Goal: Information Seeking & Learning: Learn about a topic

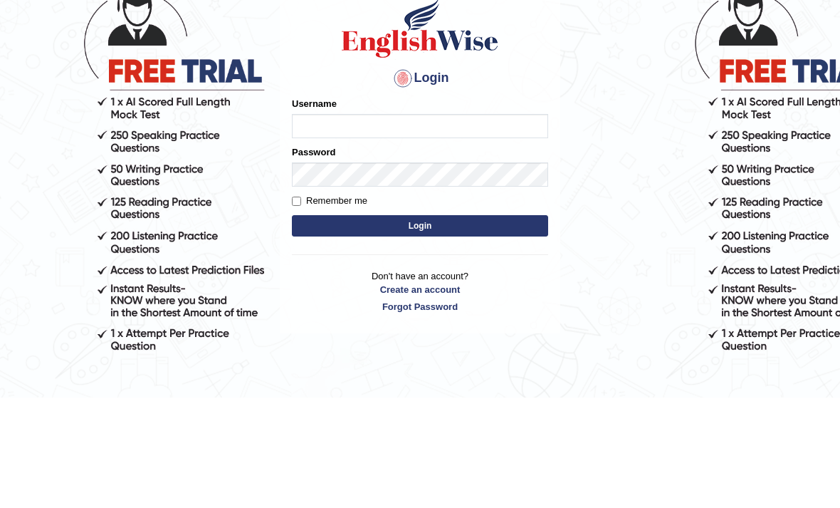
click at [314, 256] on label "Password" at bounding box center [313, 263] width 43 height 14
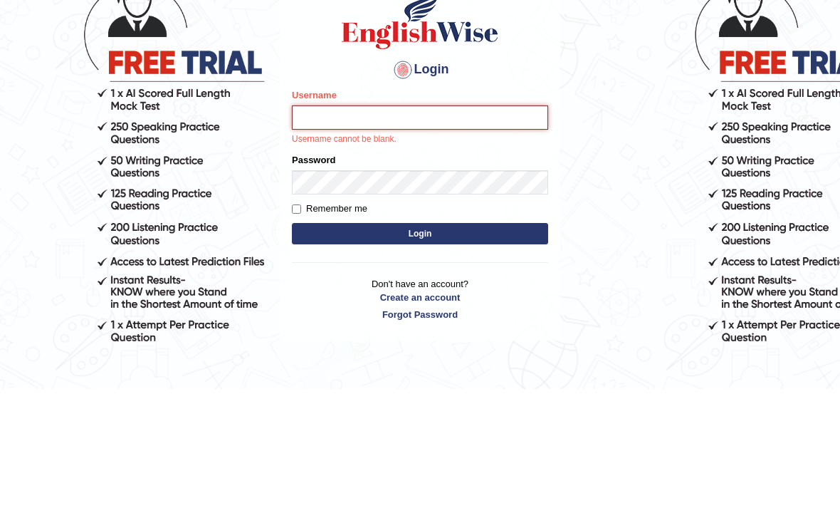
type input "0410675043"
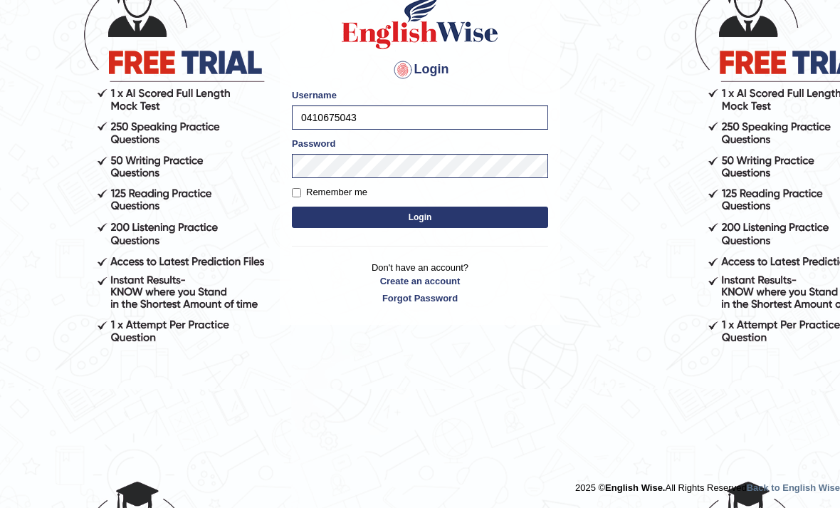
click at [525, 222] on button "Login" at bounding box center [420, 216] width 256 height 21
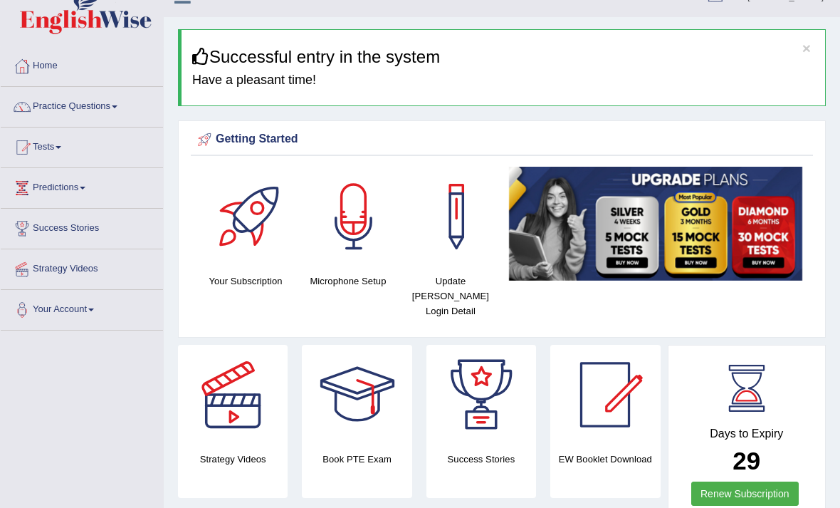
scroll to position [26, 0]
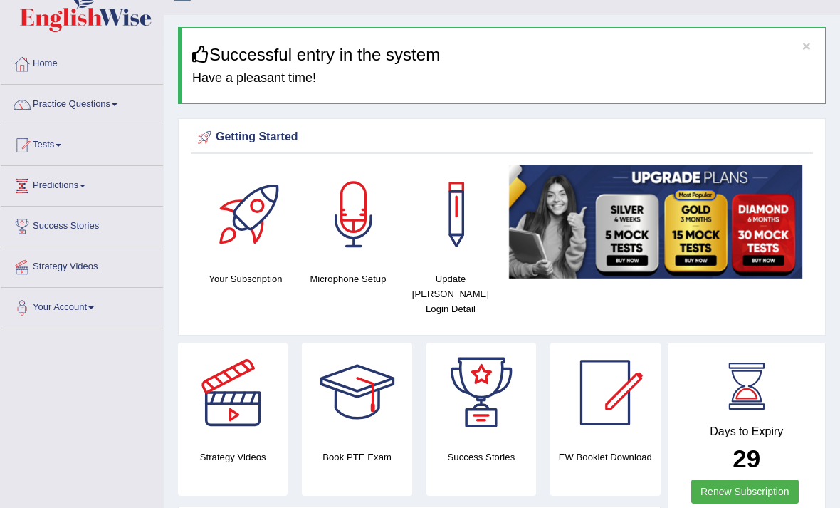
click at [119, 103] on link "Practice Questions" at bounding box center [82, 103] width 162 height 36
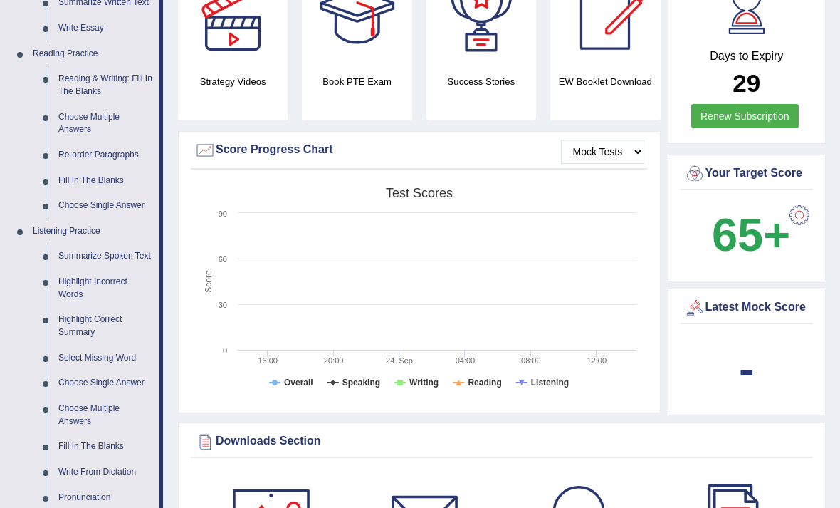
scroll to position [375, 0]
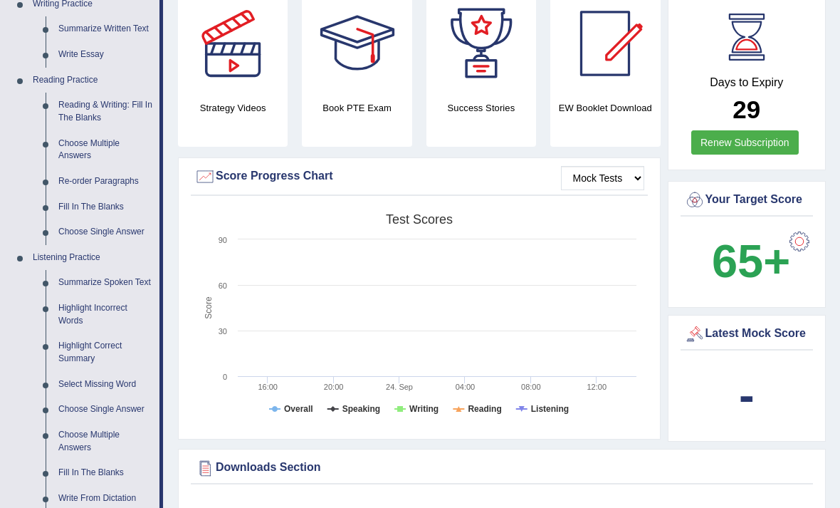
click at [85, 172] on div at bounding box center [420, 254] width 840 height 508
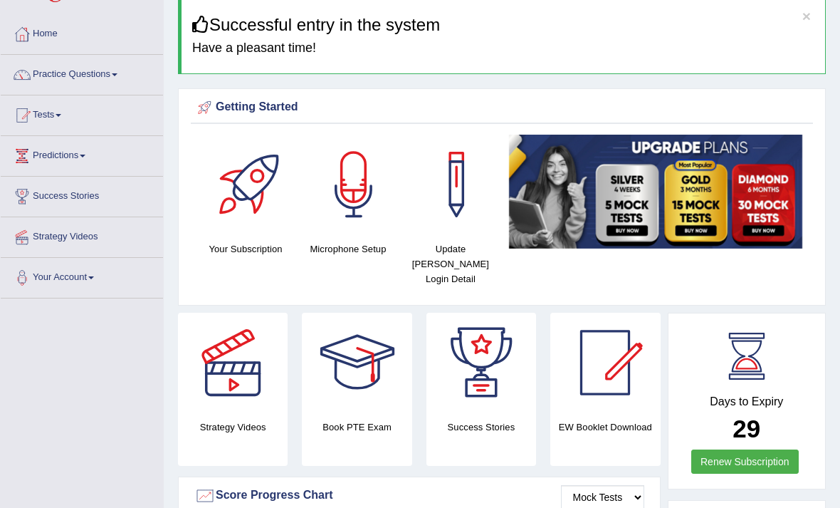
scroll to position [23, 0]
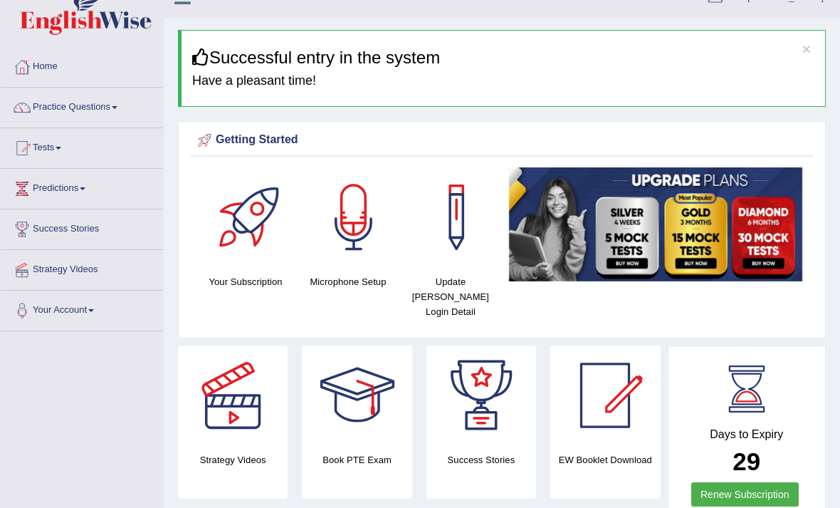
click at [67, 150] on link "Tests" at bounding box center [82, 146] width 162 height 36
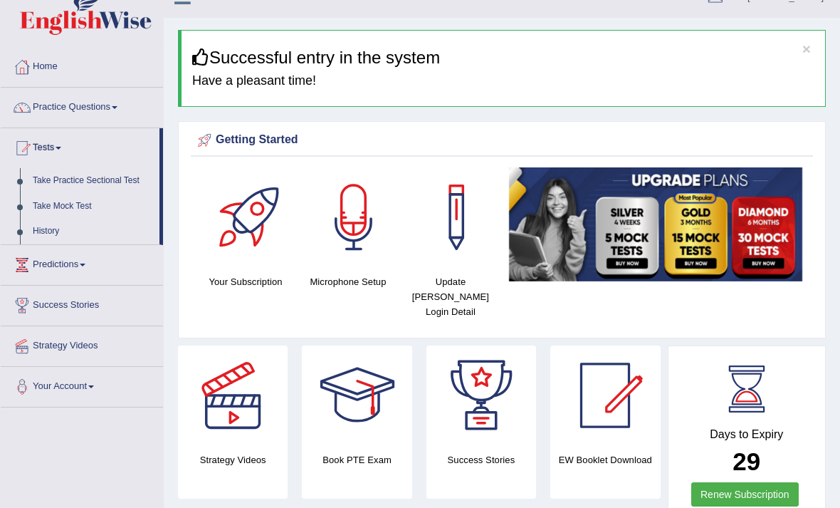
click at [115, 106] on div at bounding box center [420, 254] width 840 height 508
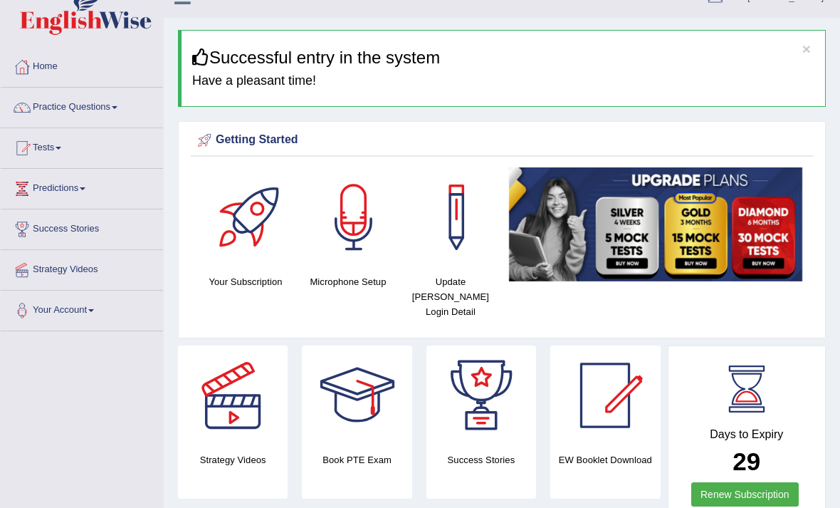
click at [117, 105] on link "Practice Questions" at bounding box center [82, 106] width 162 height 36
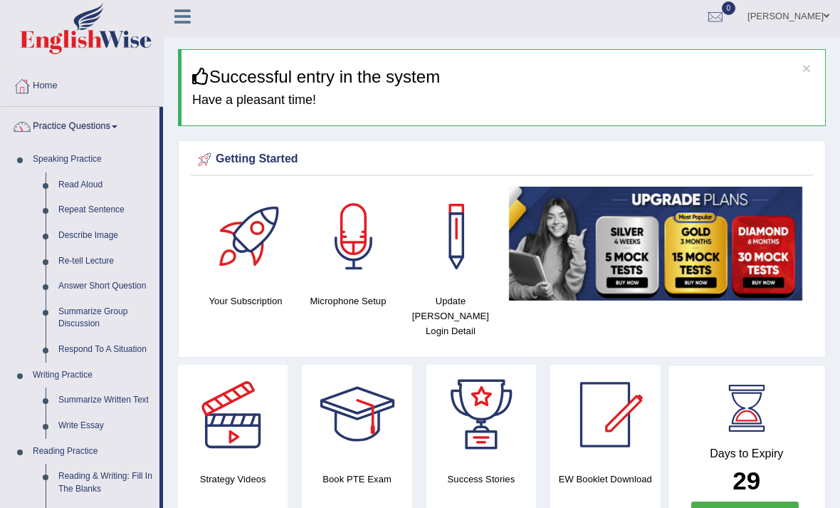
scroll to position [0, 0]
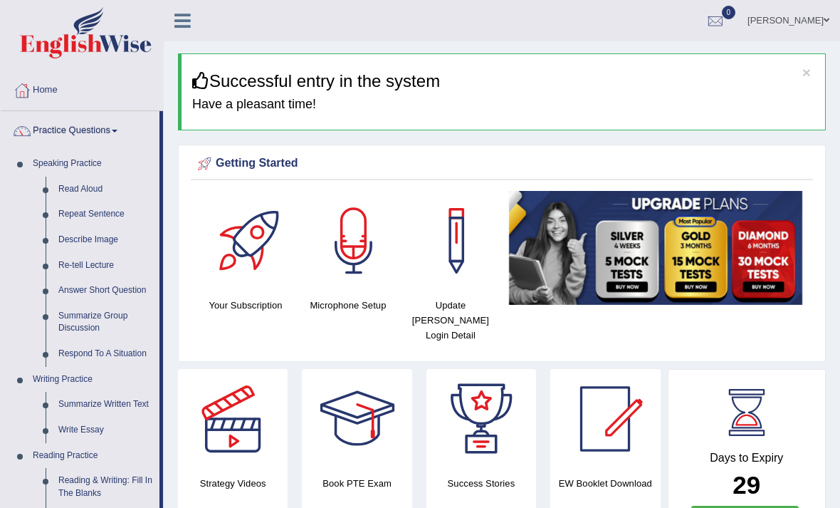
click at [185, 14] on div at bounding box center [420, 254] width 840 height 508
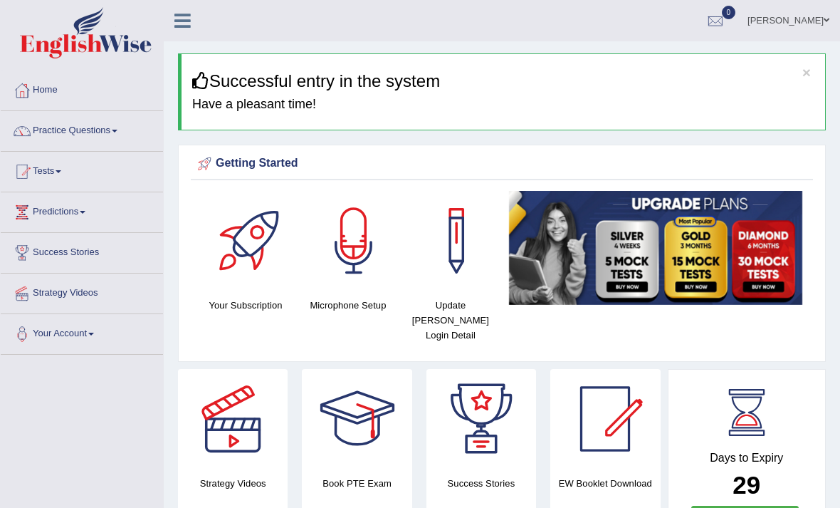
click at [188, 22] on icon at bounding box center [182, 20] width 16 height 19
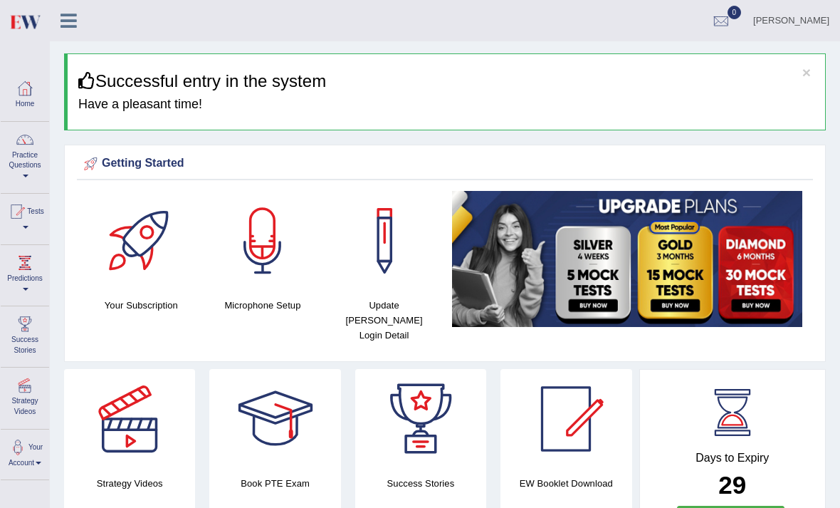
click at [75, 16] on icon at bounding box center [69, 20] width 16 height 19
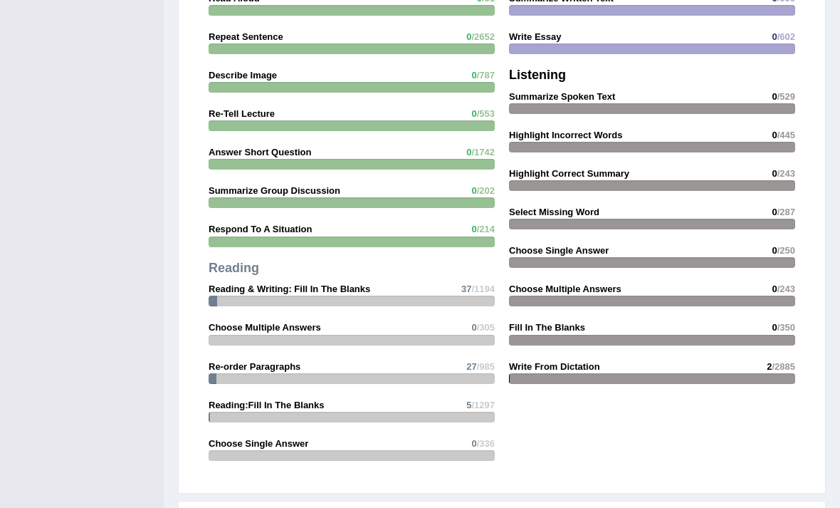
scroll to position [1339, 0]
click at [460, 374] on div at bounding box center [352, 379] width 286 height 11
click at [272, 368] on strong "Re-order Paragraphs" at bounding box center [255, 367] width 92 height 11
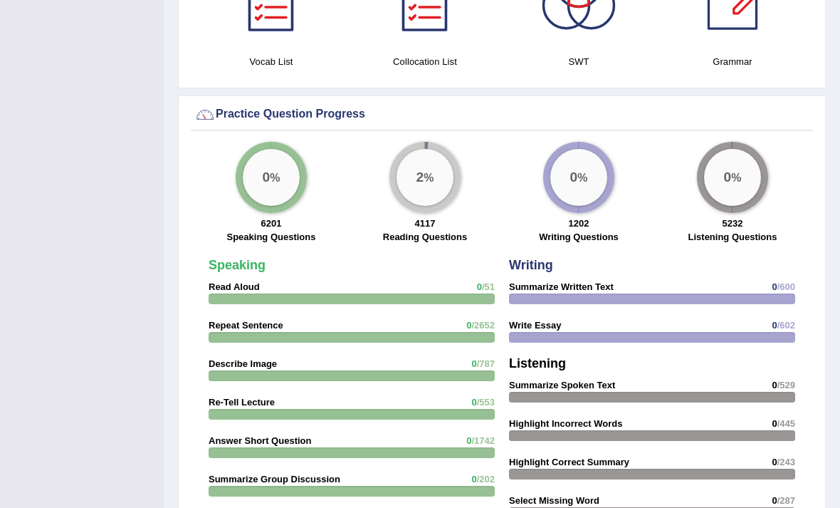
scroll to position [1039, 0]
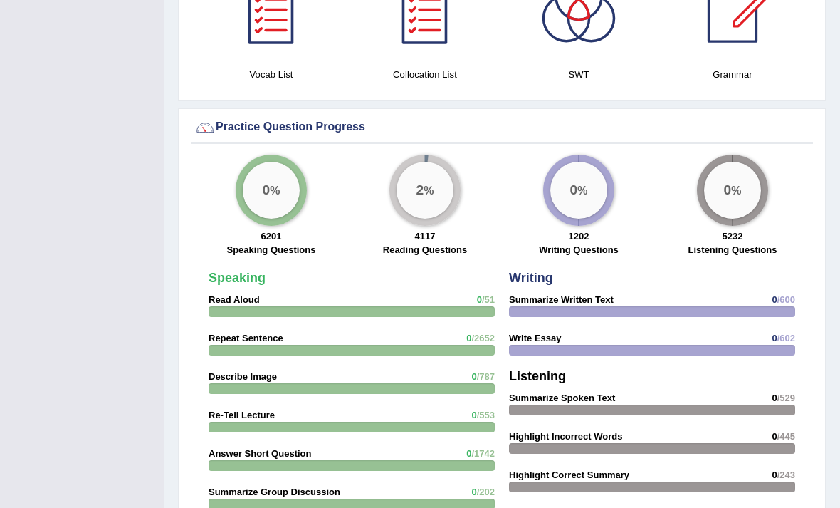
click at [419, 187] on big "2" at bounding box center [420, 190] width 8 height 16
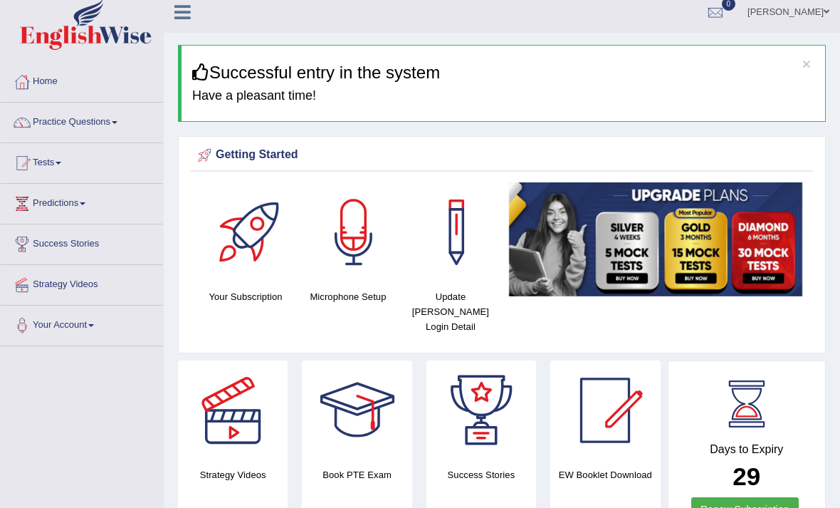
scroll to position [0, 0]
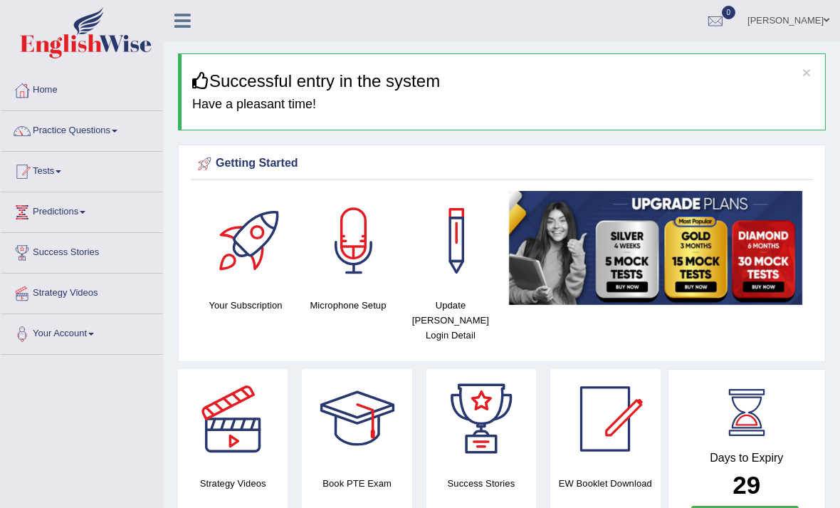
click at [73, 169] on link "Tests" at bounding box center [82, 170] width 162 height 36
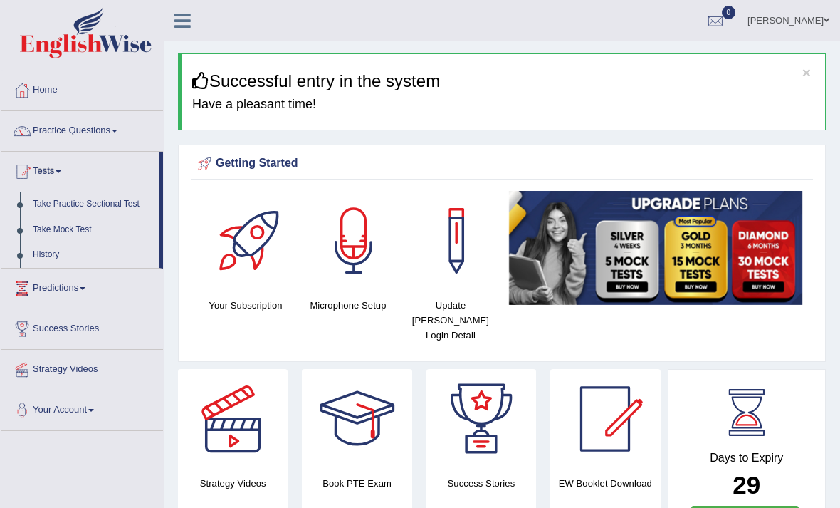
click at [66, 200] on div at bounding box center [420, 254] width 840 height 508
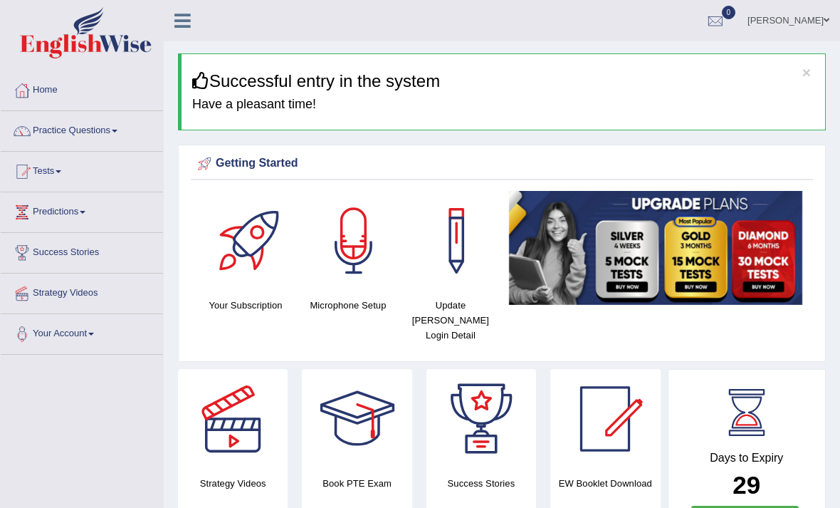
click at [53, 174] on link "Tests" at bounding box center [82, 170] width 162 height 36
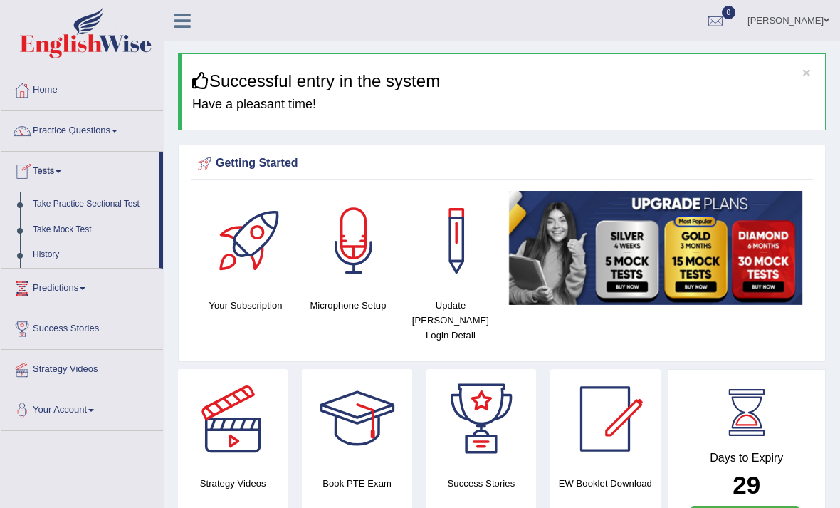
click at [65, 201] on div at bounding box center [420, 254] width 840 height 508
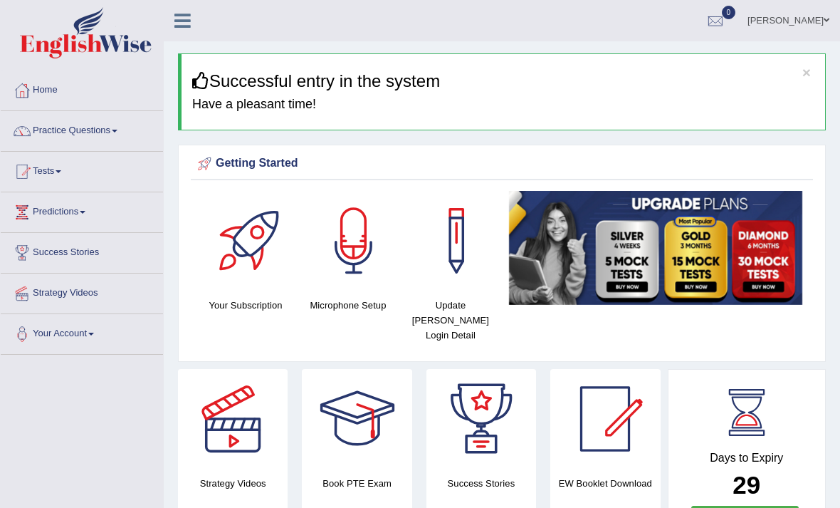
click at [65, 130] on link "Practice Questions" at bounding box center [82, 129] width 162 height 36
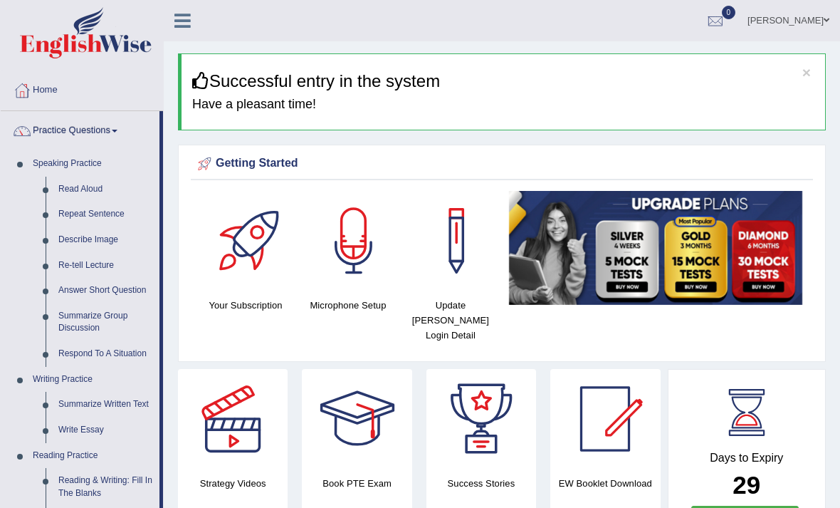
click at [35, 83] on div at bounding box center [420, 254] width 840 height 508
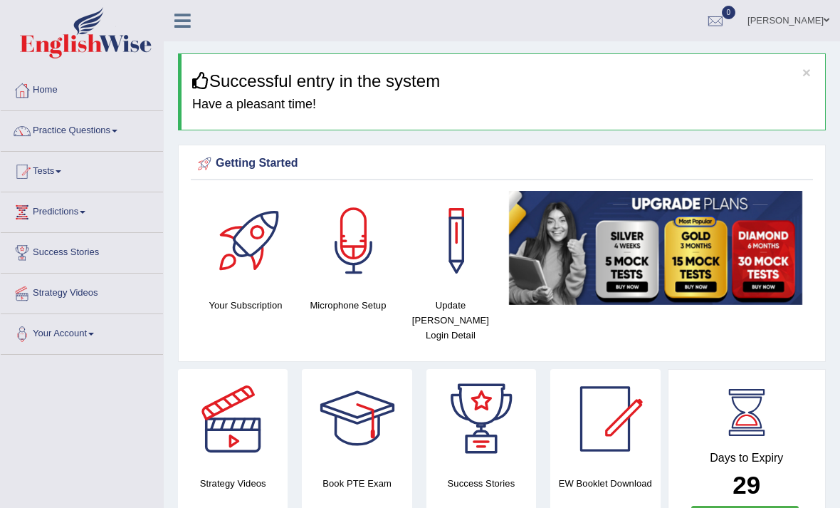
click at [44, 90] on link "Home" at bounding box center [82, 88] width 162 height 36
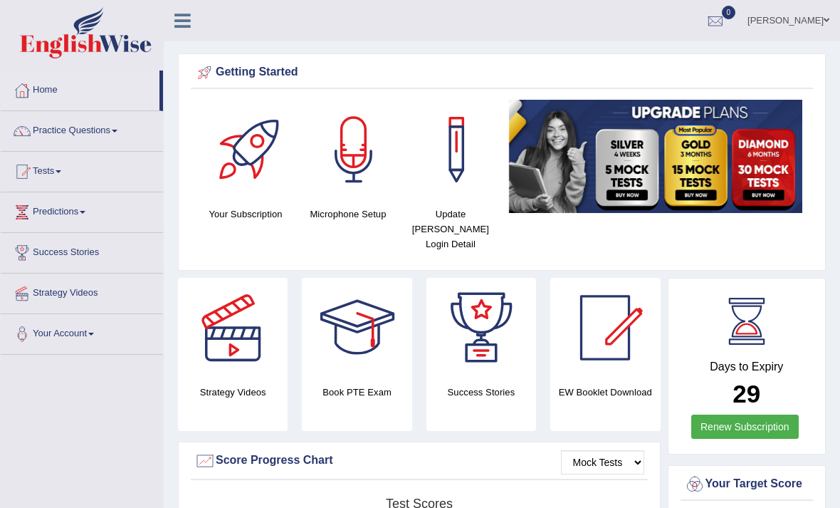
click at [190, 19] on icon at bounding box center [182, 20] width 16 height 19
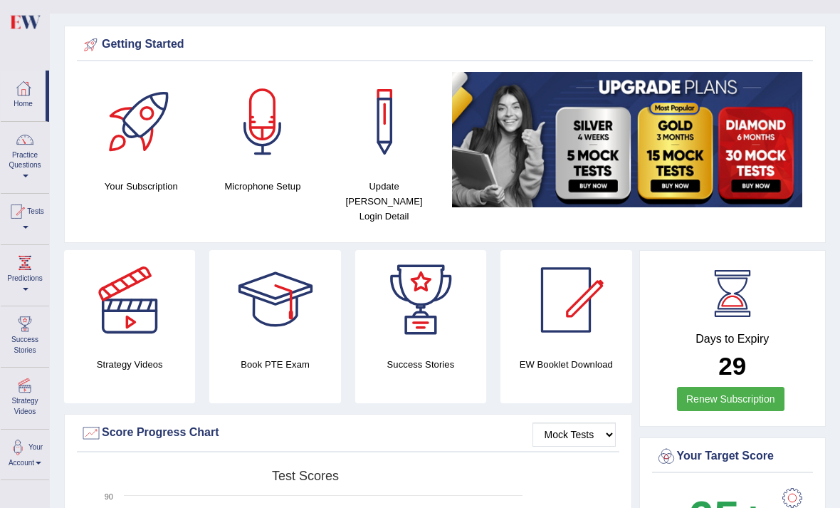
scroll to position [31, 0]
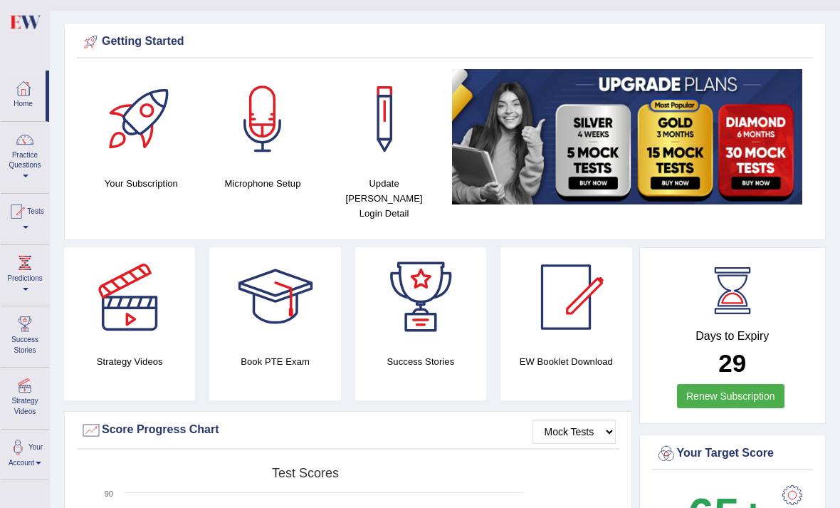
click at [146, 115] on div at bounding box center [141, 119] width 100 height 100
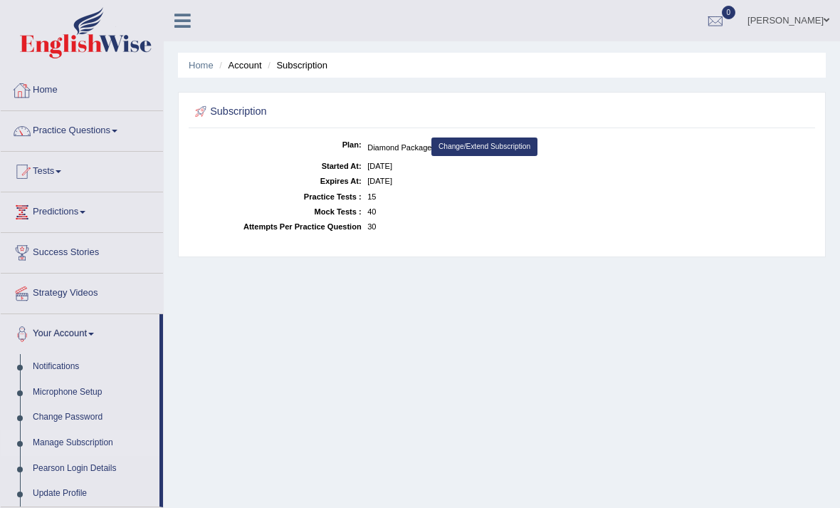
click at [46, 85] on link "Home" at bounding box center [82, 88] width 162 height 36
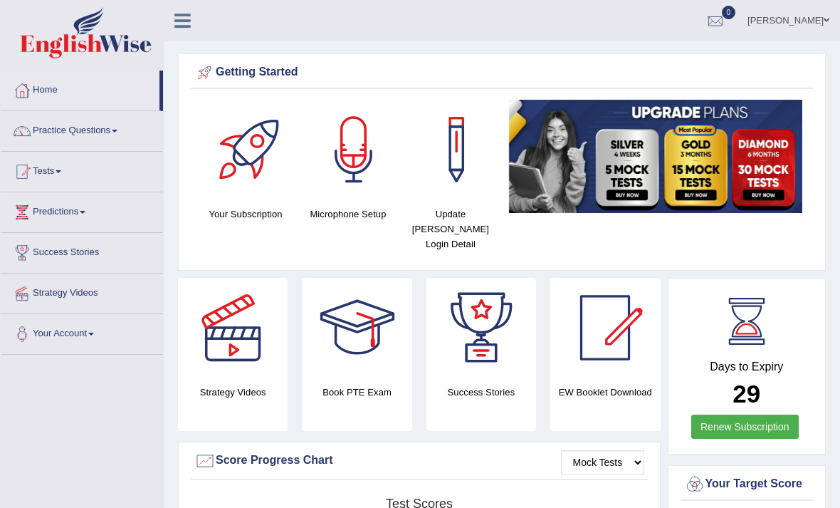
click at [58, 93] on link "Home" at bounding box center [80, 88] width 159 height 36
click at [90, 125] on link "Practice Questions" at bounding box center [82, 129] width 162 height 36
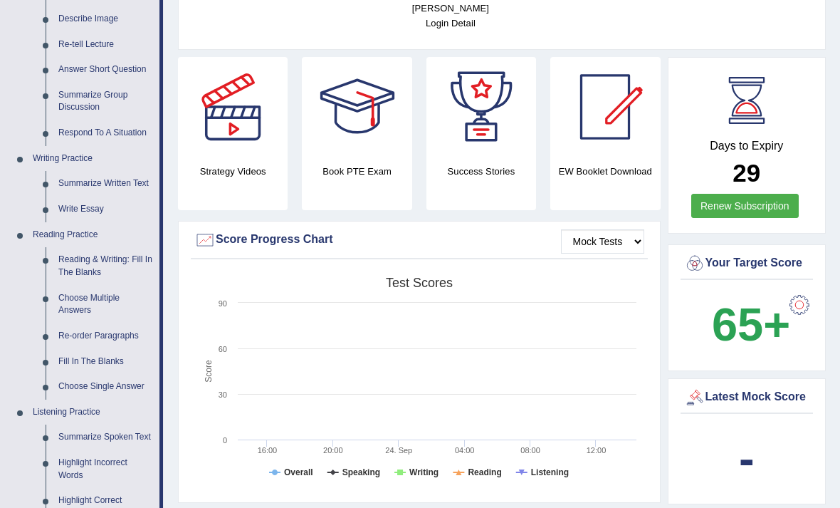
scroll to position [221, 0]
click at [90, 263] on div at bounding box center [420, 254] width 840 height 508
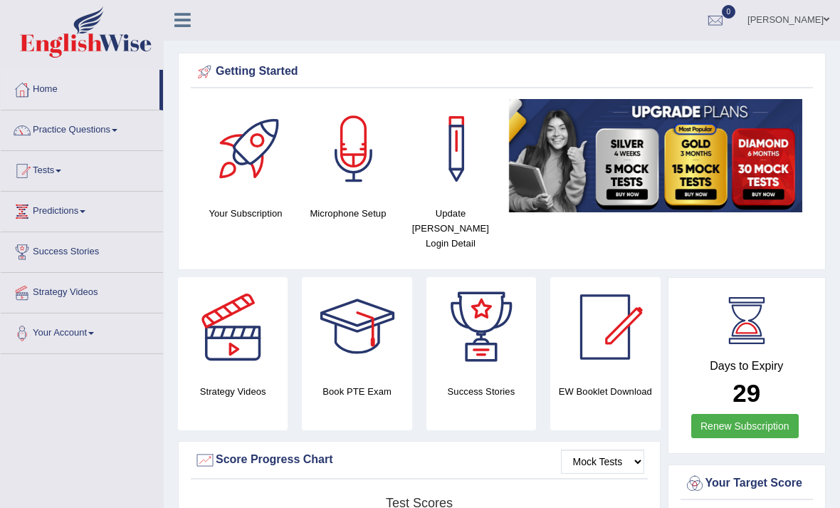
scroll to position [0, 0]
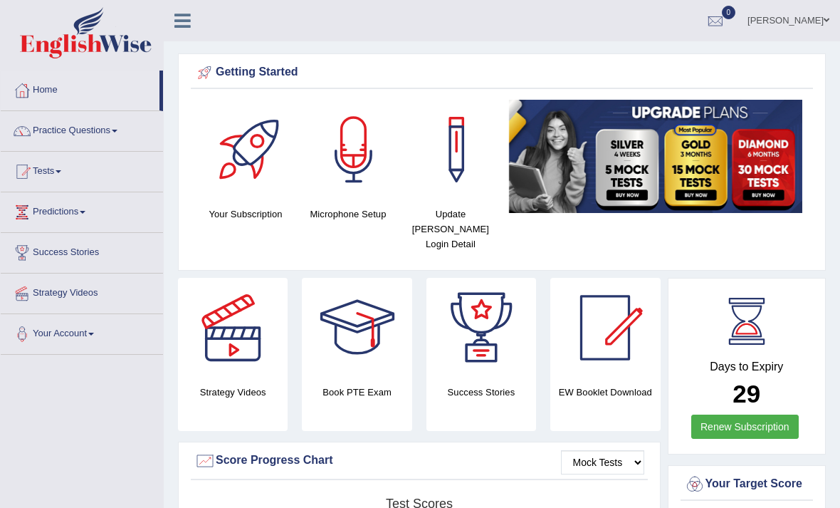
click at [186, 24] on icon at bounding box center [182, 20] width 16 height 19
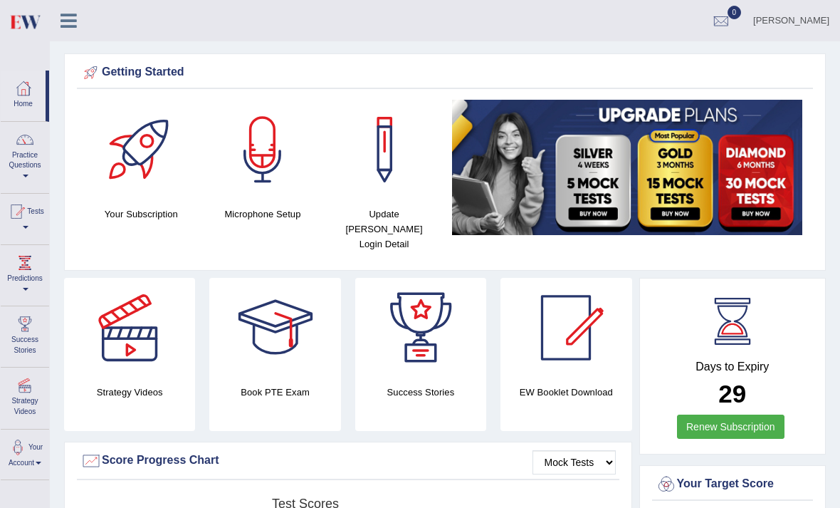
click at [135, 70] on div "Getting Started" at bounding box center [444, 72] width 729 height 21
click at [78, 17] on link at bounding box center [69, 19] width 38 height 21
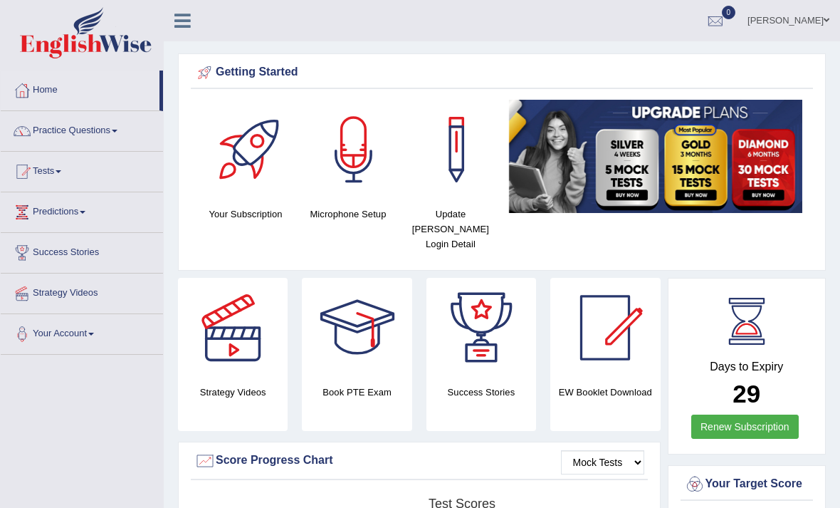
click at [130, 126] on link "Practice Questions" at bounding box center [82, 129] width 162 height 36
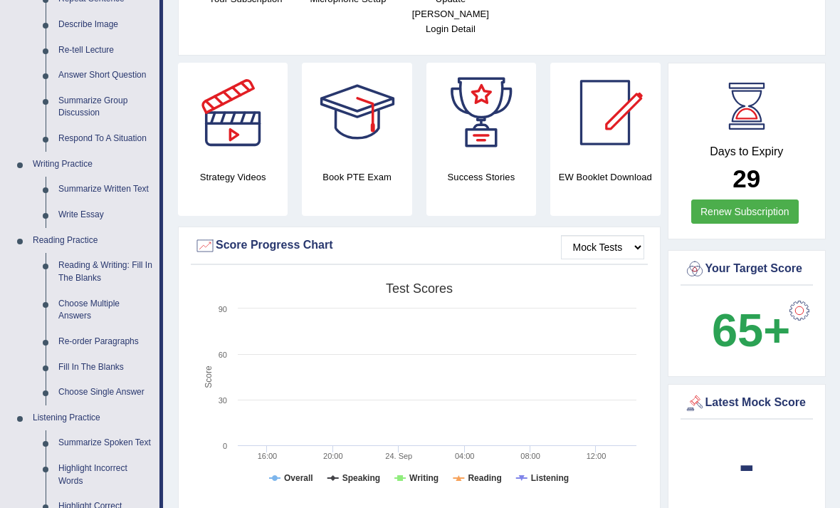
scroll to position [220, 0]
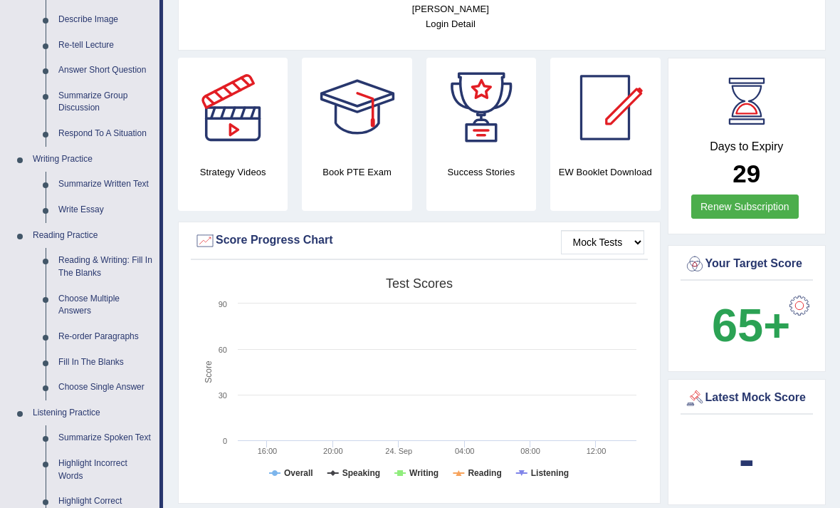
click at [73, 262] on div at bounding box center [420, 254] width 840 height 508
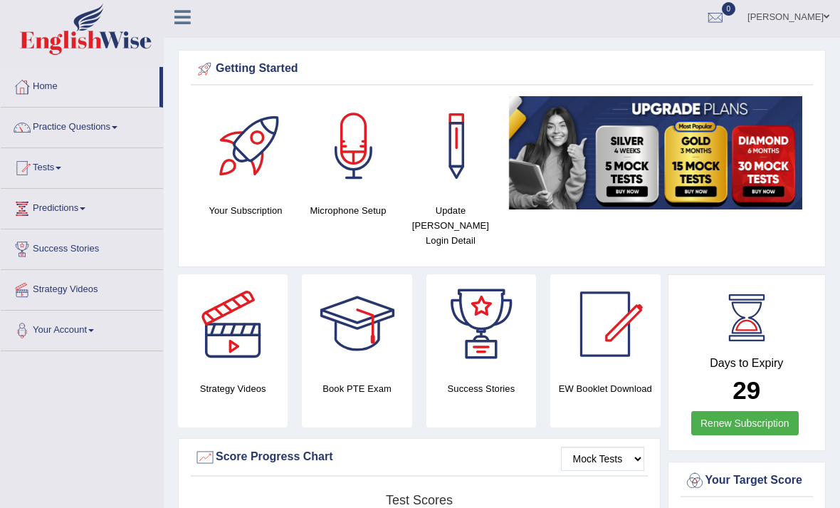
scroll to position [0, 0]
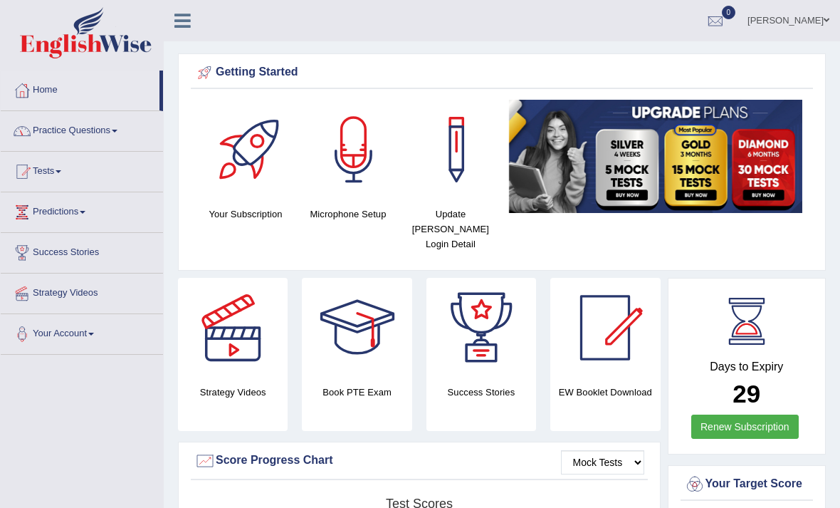
click at [75, 128] on link "Practice Questions" at bounding box center [82, 129] width 162 height 36
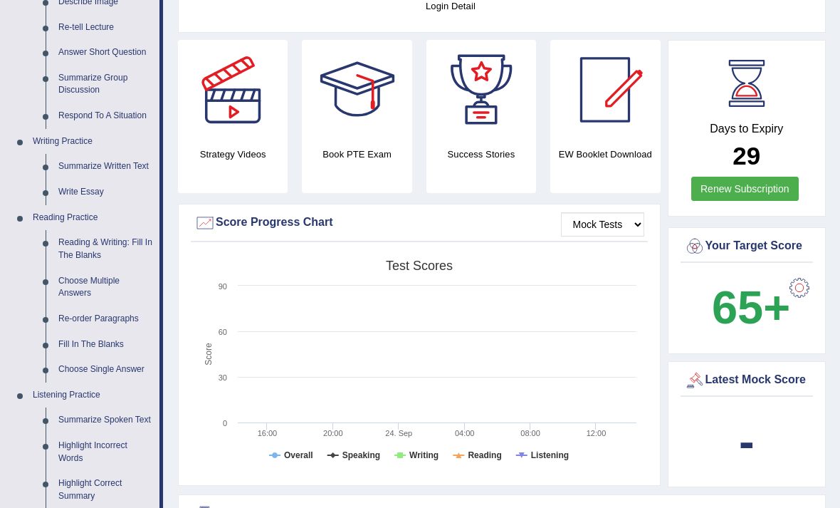
scroll to position [239, 0]
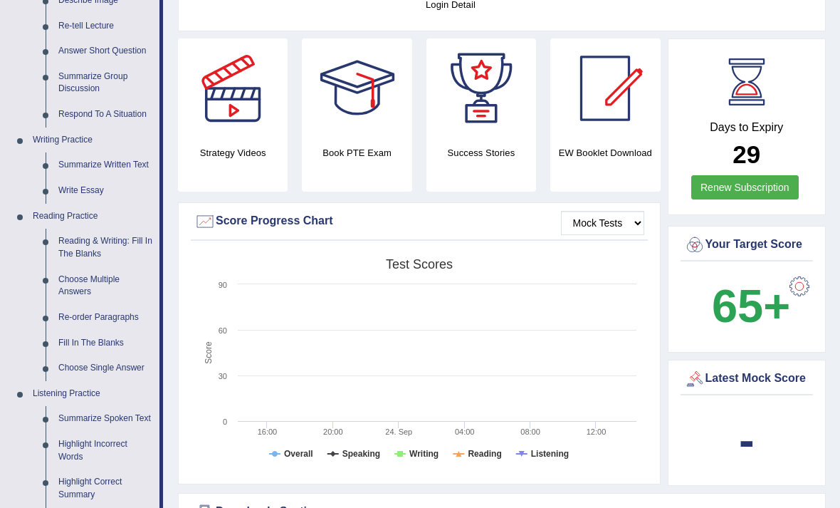
click at [87, 242] on div at bounding box center [420, 254] width 840 height 508
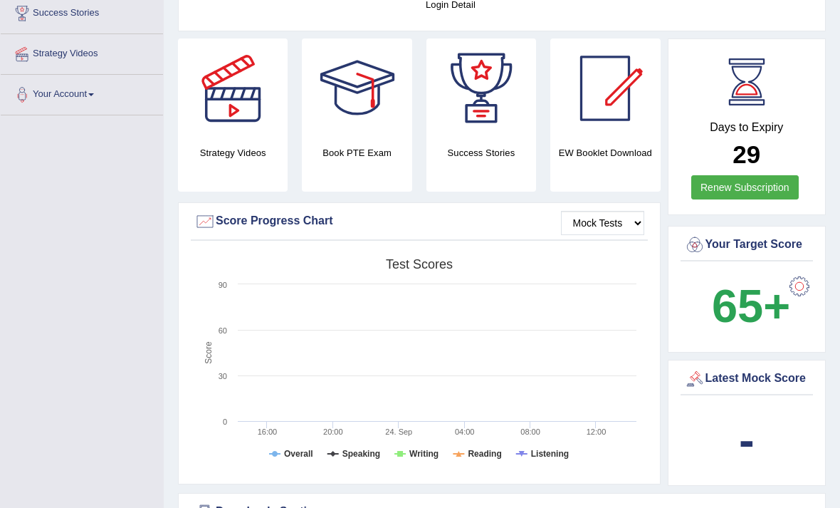
click at [91, 95] on link "Your Account" at bounding box center [82, 93] width 162 height 36
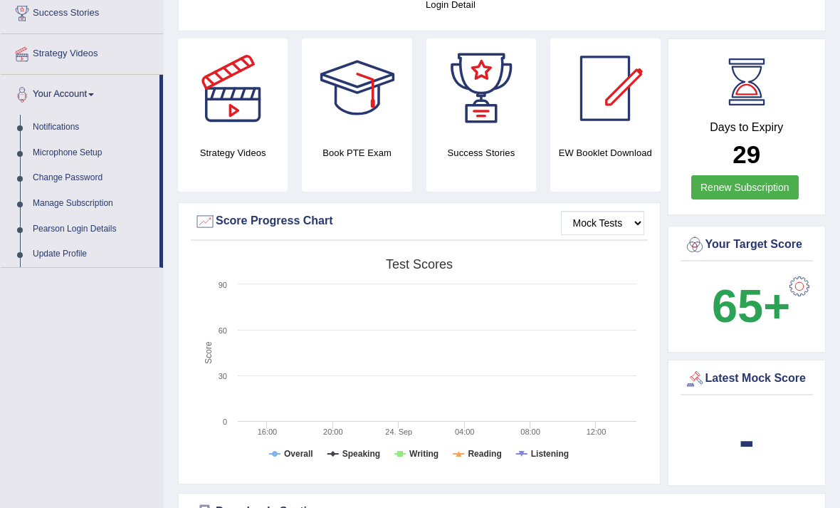
click at [79, 335] on div at bounding box center [420, 254] width 840 height 508
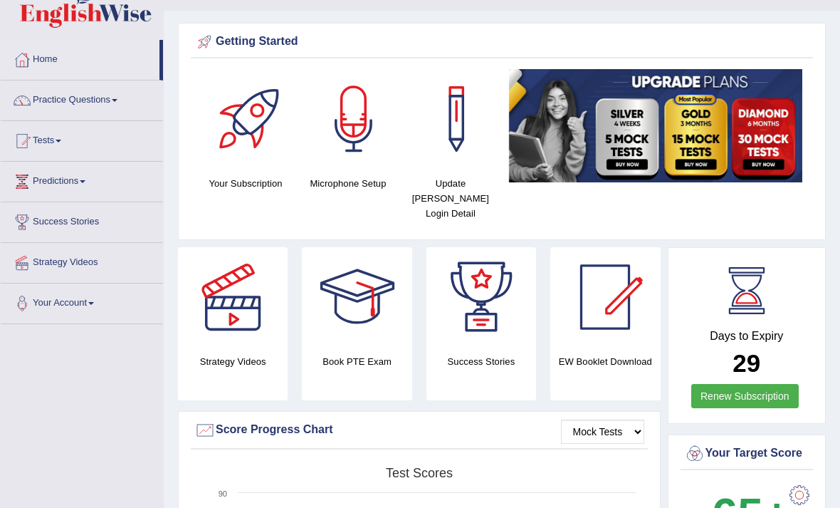
scroll to position [0, 0]
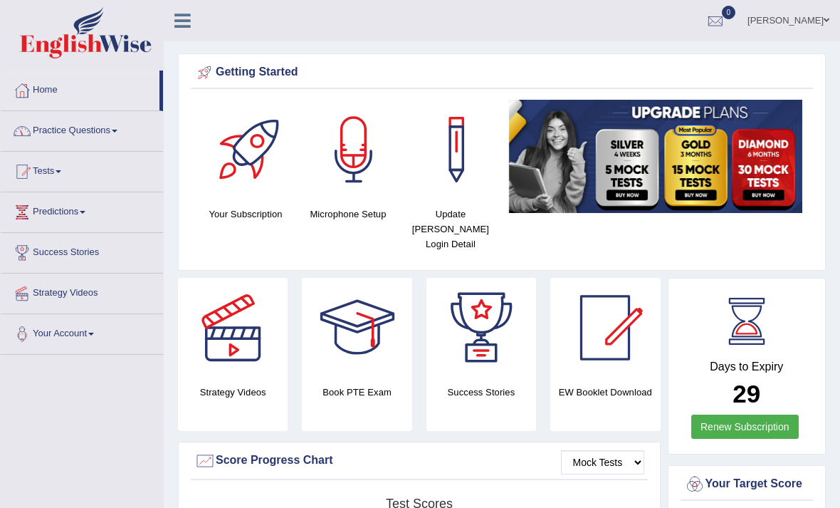
click at [74, 133] on link "Practice Questions" at bounding box center [82, 129] width 162 height 36
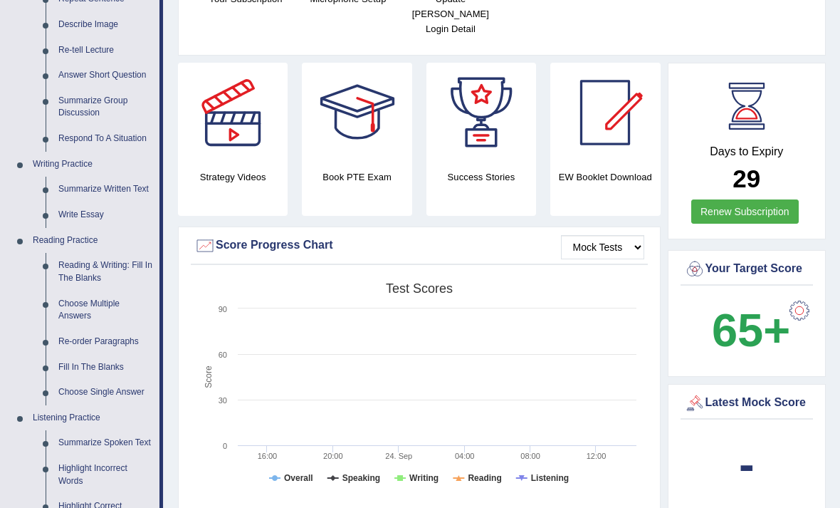
scroll to position [215, 0]
click at [48, 232] on div at bounding box center [420, 254] width 840 height 508
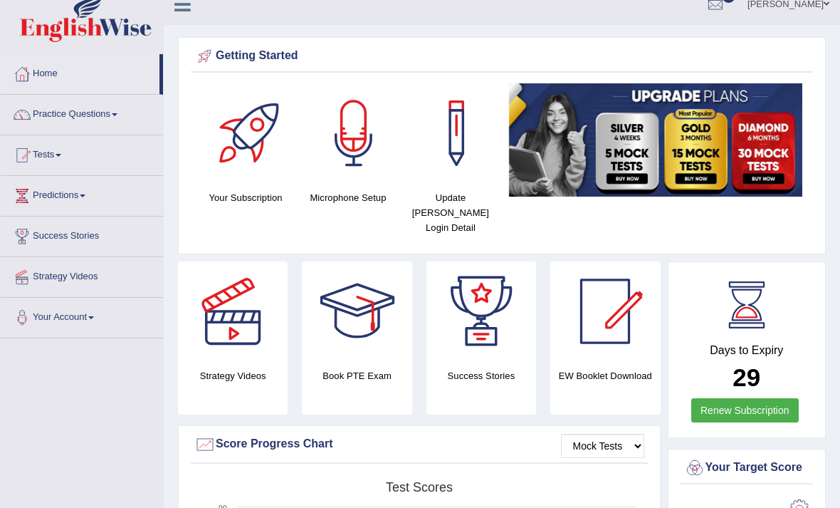
scroll to position [0, 0]
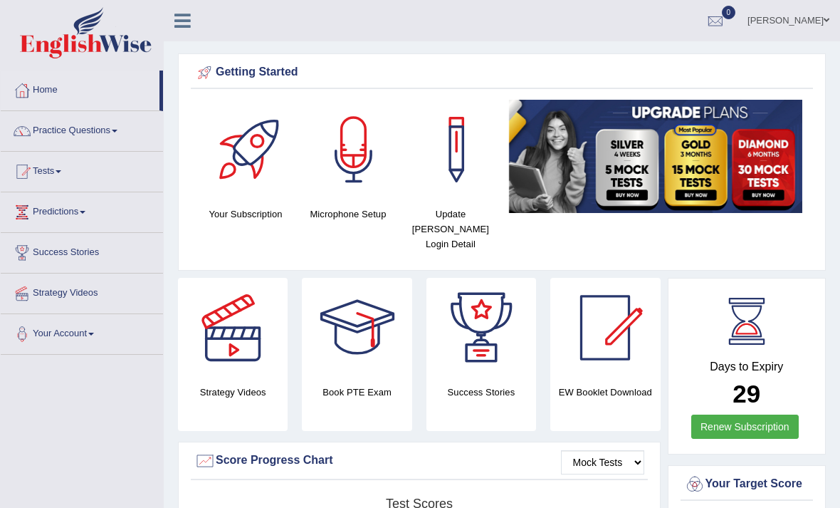
click at [47, 128] on link "Practice Questions" at bounding box center [82, 129] width 162 height 36
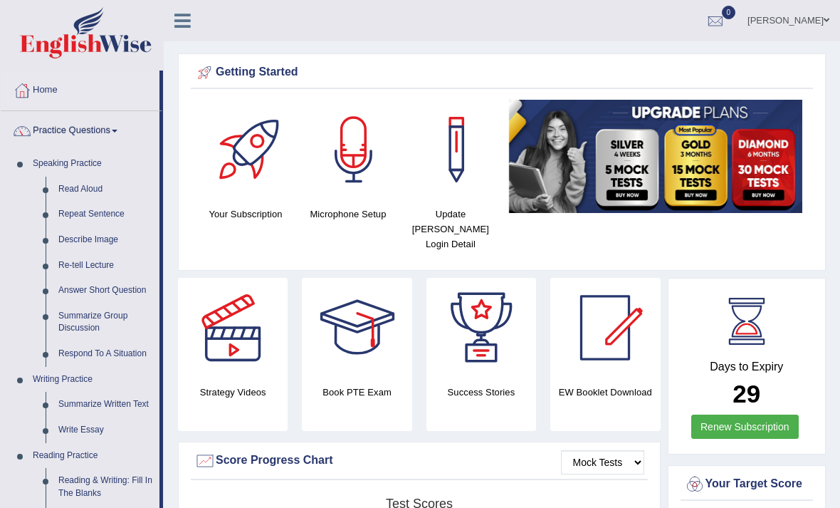
click at [28, 131] on div at bounding box center [420, 254] width 840 height 508
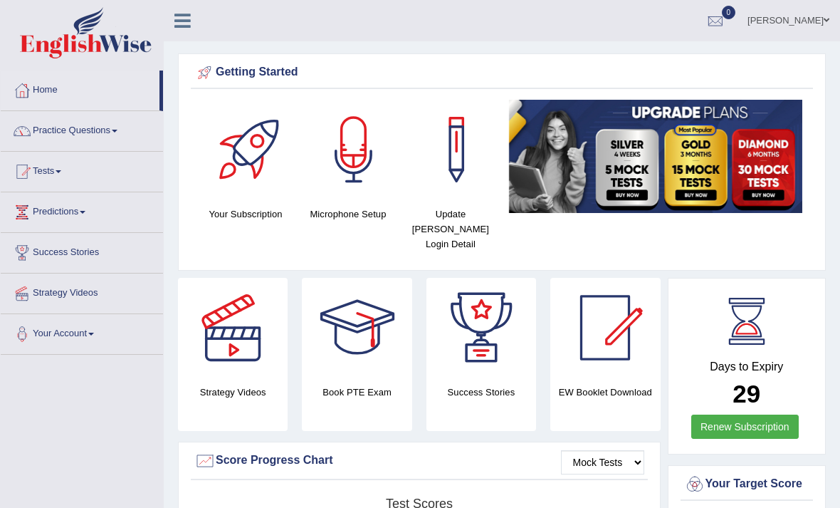
click at [40, 135] on link "Practice Questions" at bounding box center [82, 129] width 162 height 36
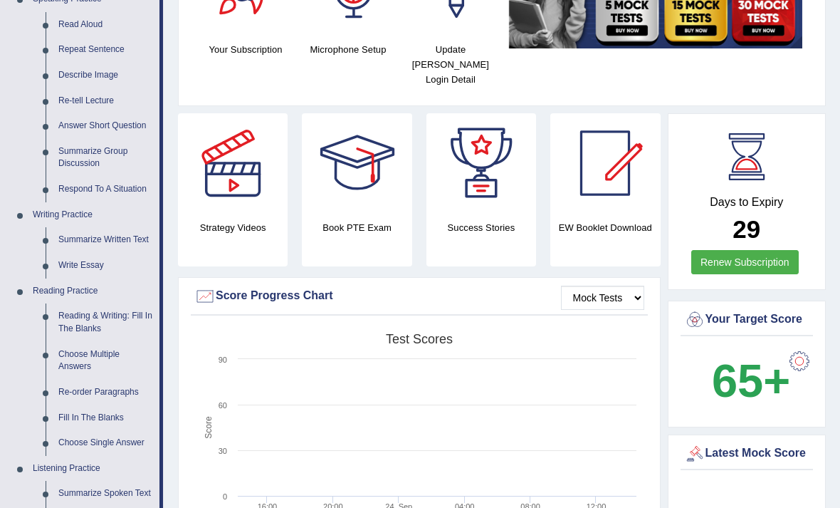
scroll to position [164, 0]
click at [86, 312] on div at bounding box center [420, 254] width 840 height 508
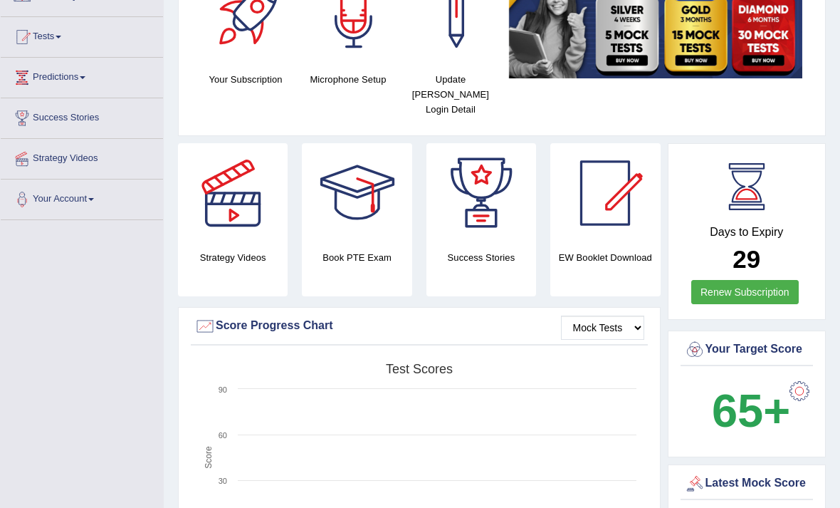
scroll to position [0, 0]
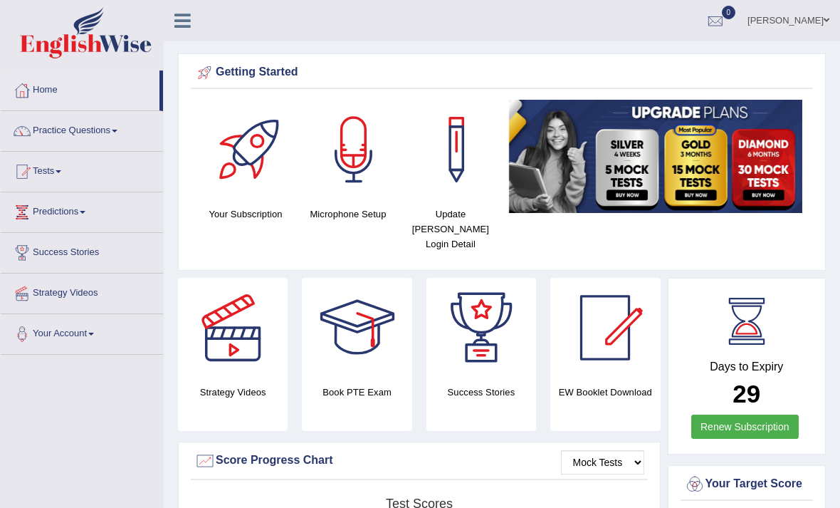
click at [38, 132] on link "Practice Questions" at bounding box center [82, 129] width 162 height 36
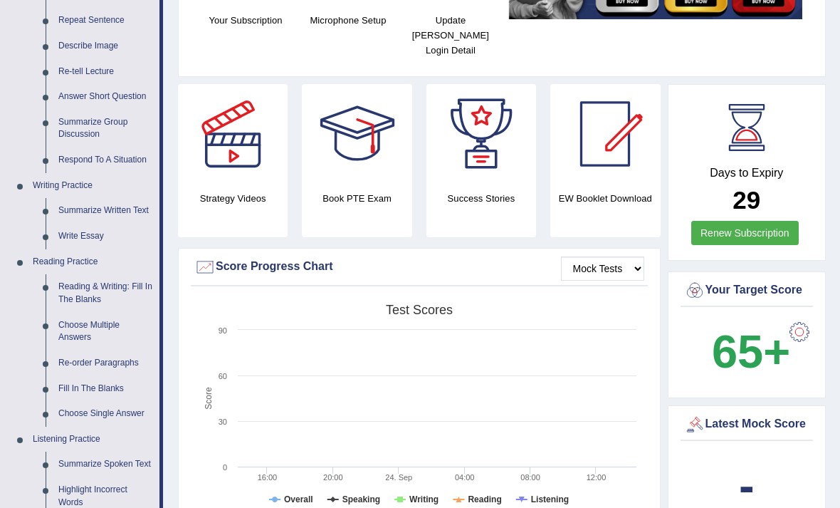
scroll to position [175, 0]
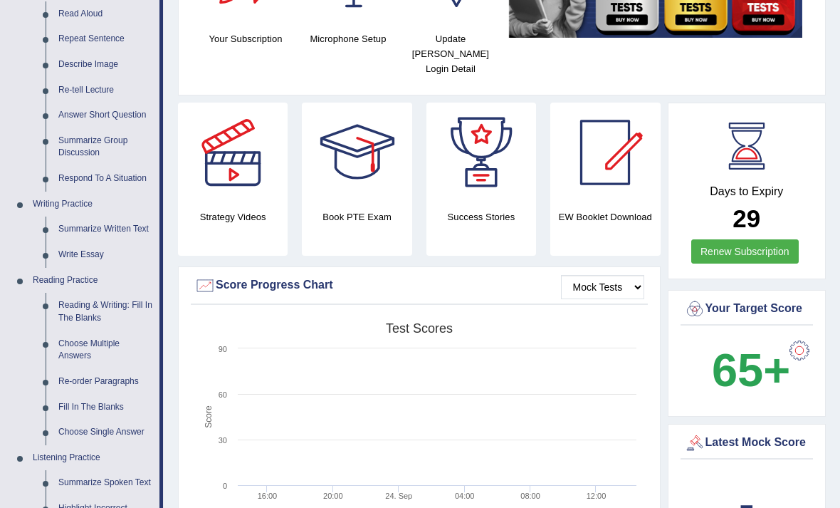
click at [100, 301] on div at bounding box center [420, 254] width 840 height 508
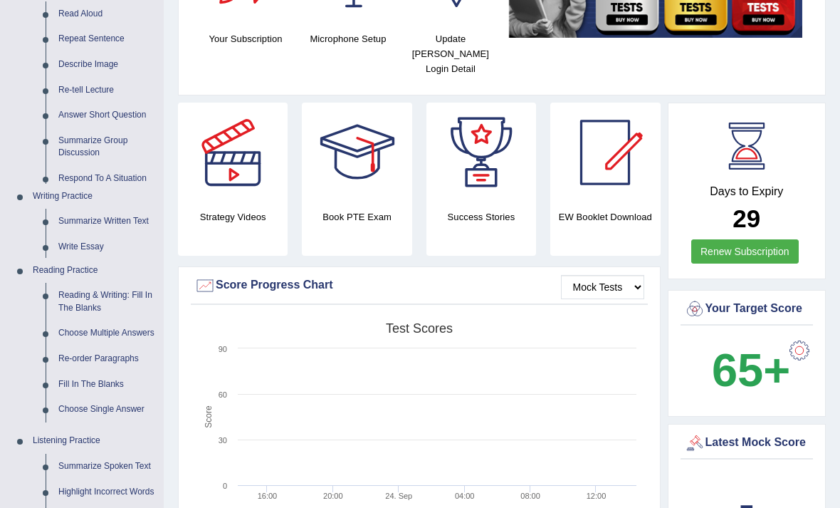
click at [90, 479] on link "Highlight Incorrect Words" at bounding box center [107, 492] width 111 height 26
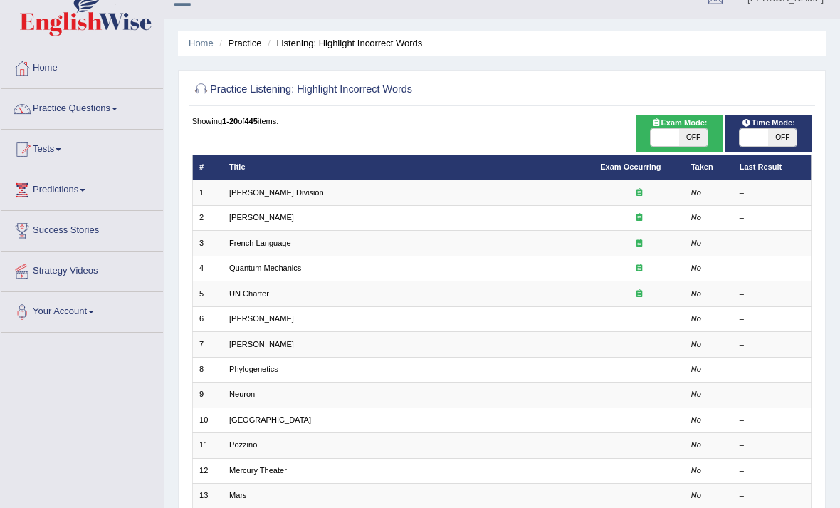
scroll to position [22, 0]
click at [243, 47] on li "Practice" at bounding box center [239, 43] width 46 height 14
click at [68, 187] on link "Predictions" at bounding box center [82, 188] width 162 height 36
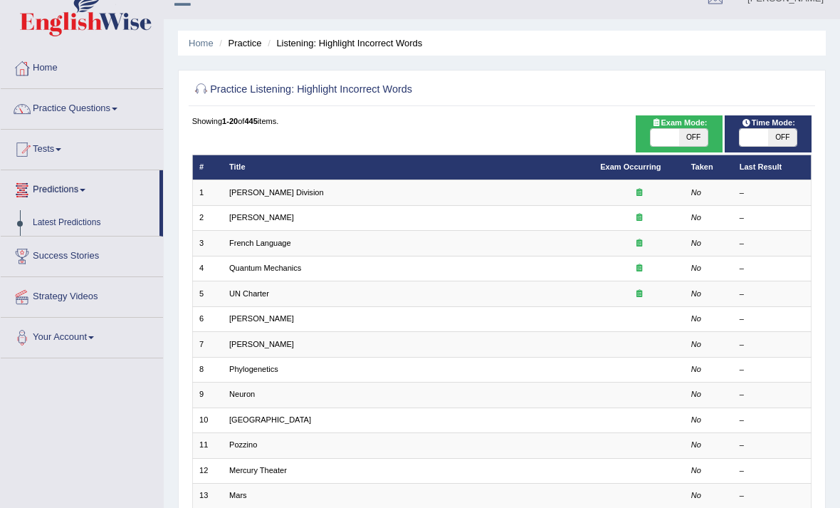
click at [71, 94] on div at bounding box center [420, 254] width 840 height 508
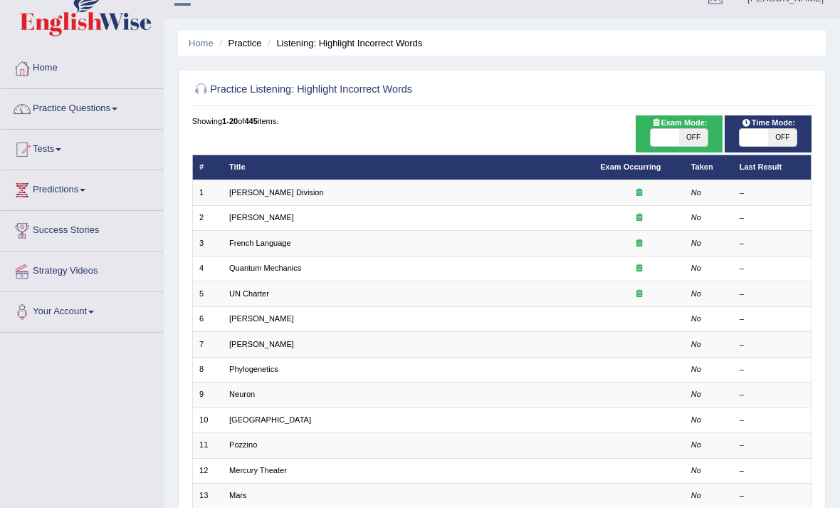
click at [73, 104] on link "Practice Questions" at bounding box center [82, 107] width 162 height 36
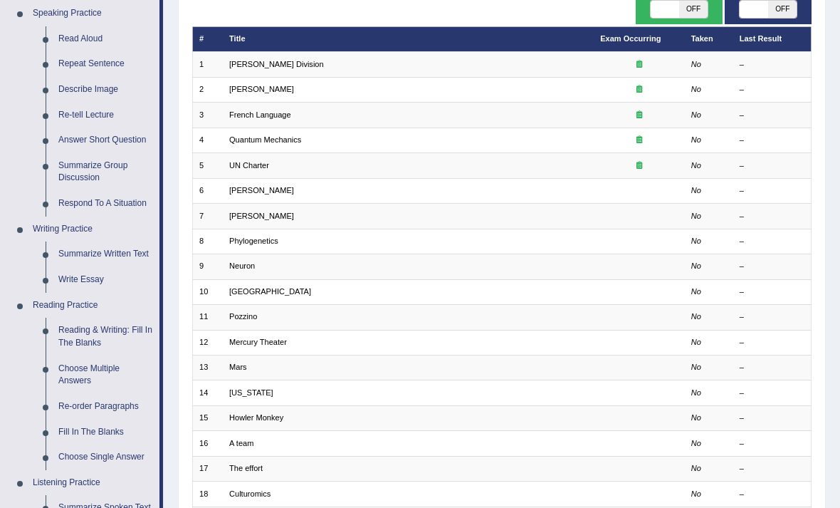
scroll to position [166, 0]
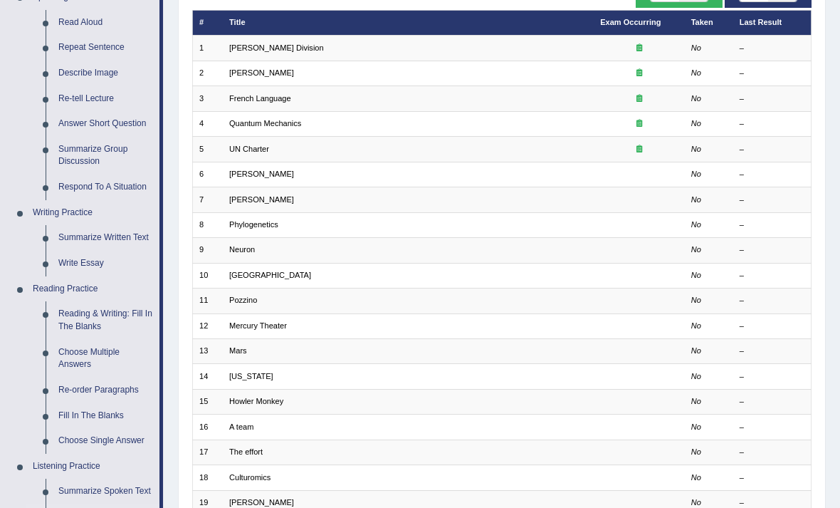
click at [80, 308] on div at bounding box center [420, 254] width 840 height 508
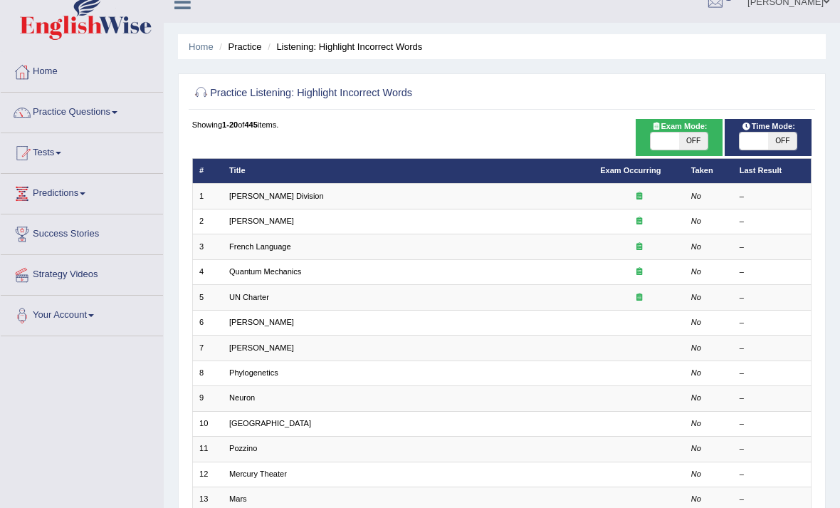
scroll to position [0, 0]
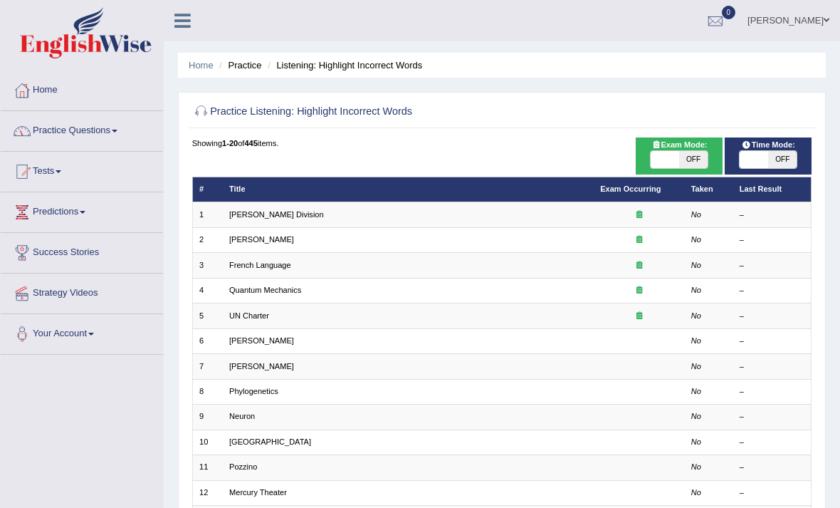
click at [76, 130] on link "Practice Questions" at bounding box center [82, 129] width 162 height 36
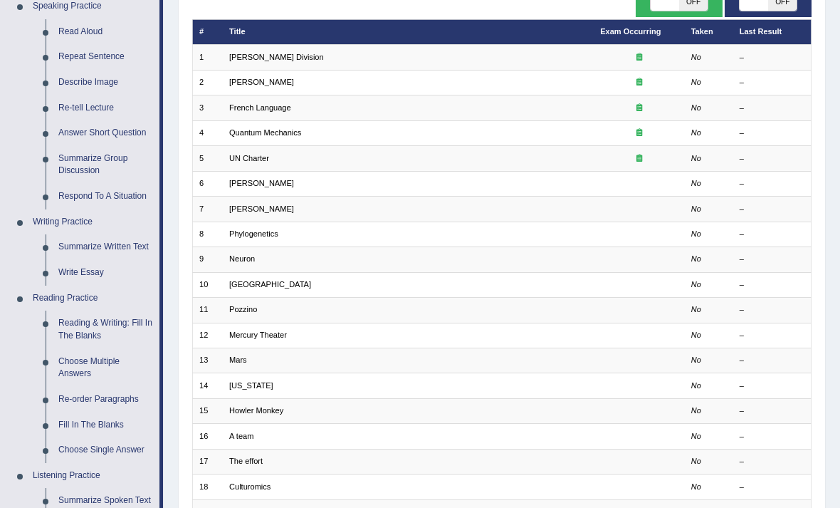
scroll to position [161, 0]
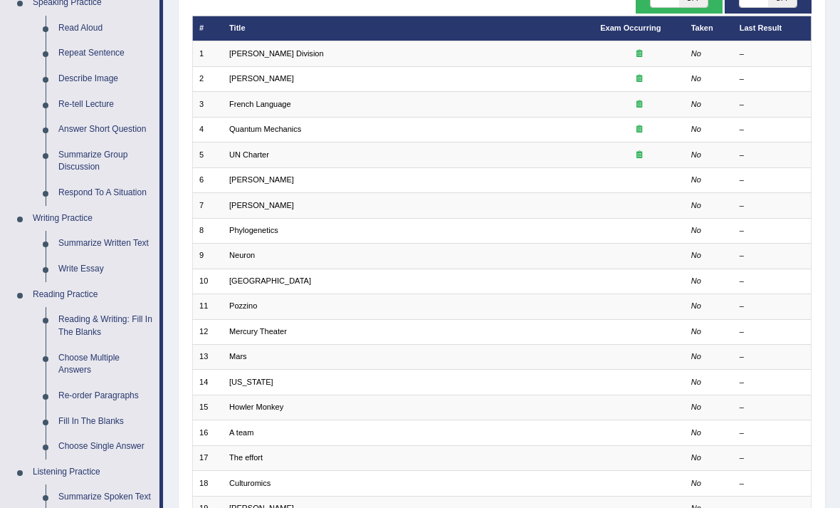
click at [32, 207] on div at bounding box center [420, 254] width 840 height 508
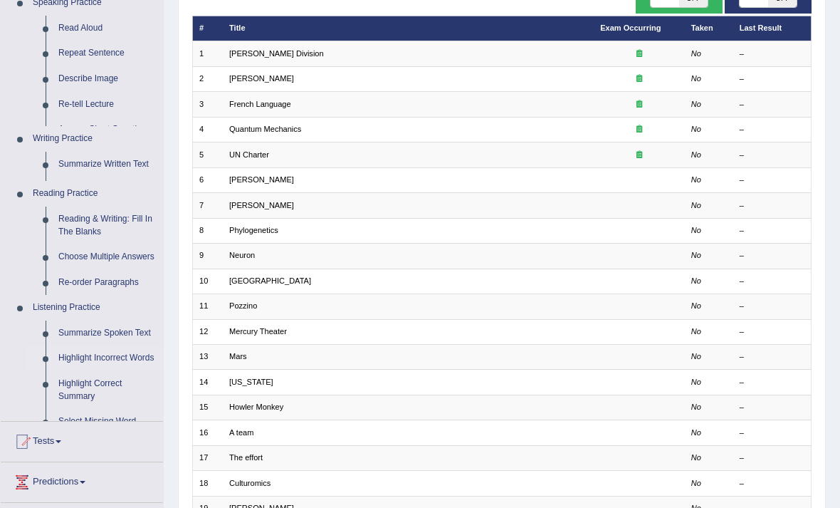
click at [31, 209] on li "Reading & Writing: Fill In The Blanks" at bounding box center [94, 225] width 137 height 38
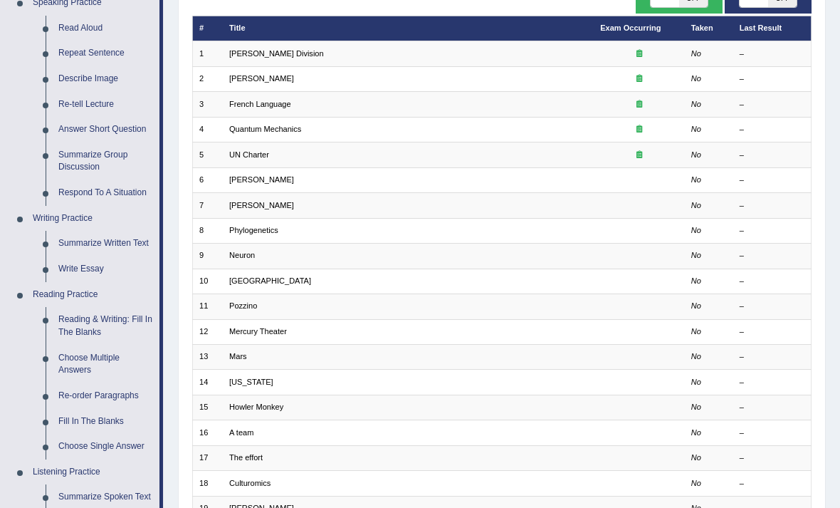
click at [41, 284] on link "Reading Practice" at bounding box center [92, 295] width 133 height 26
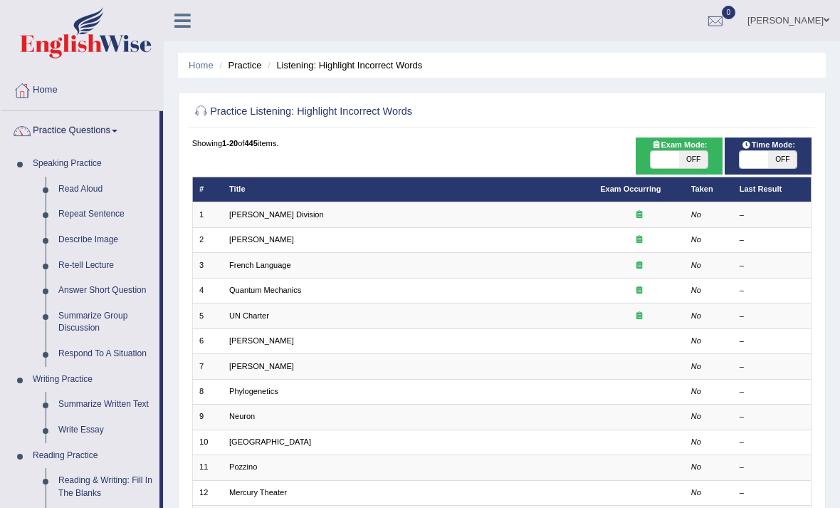
click at [199, 60] on link "Home" at bounding box center [201, 65] width 25 height 11
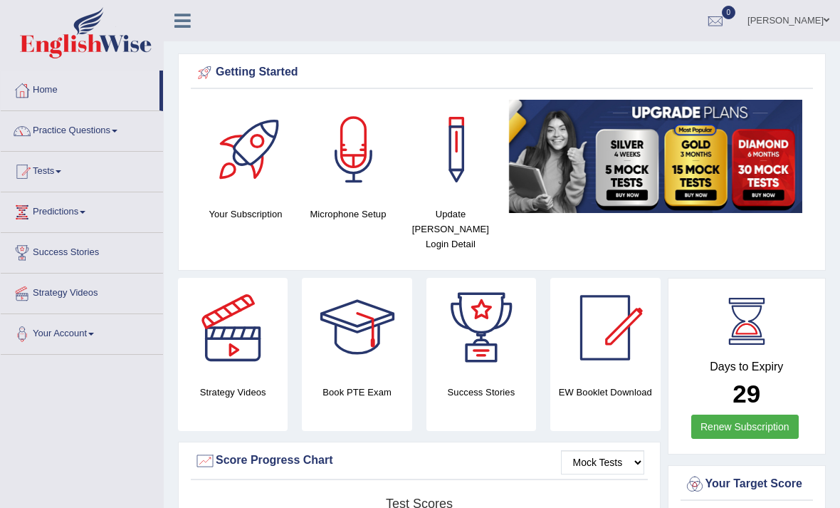
click at [61, 132] on link "Practice Questions" at bounding box center [82, 129] width 162 height 36
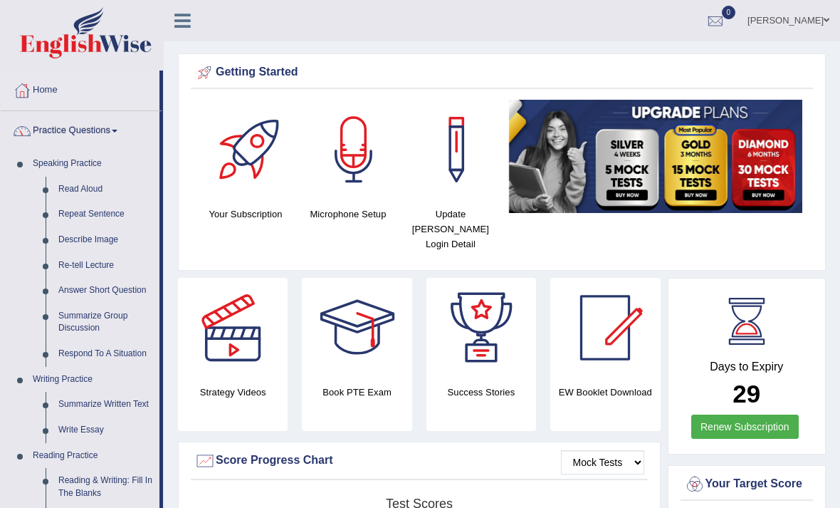
click at [68, 192] on div at bounding box center [420, 254] width 840 height 508
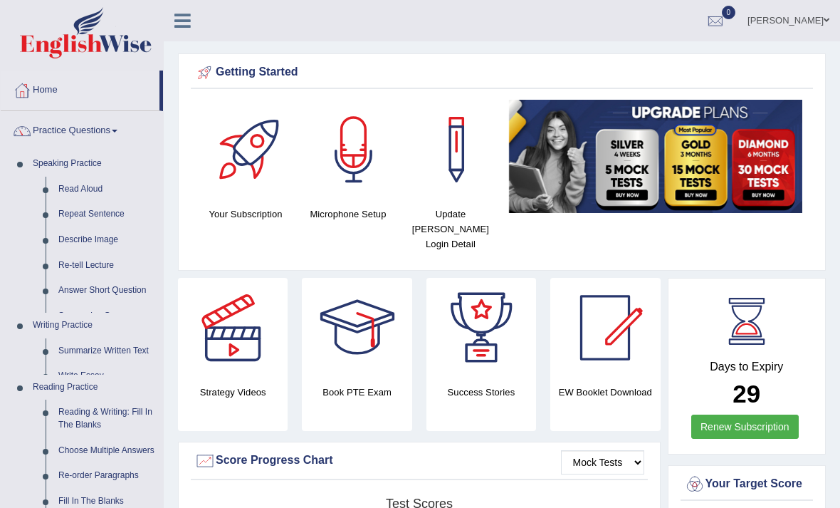
click at [68, 184] on link "Read Aloud" at bounding box center [107, 190] width 111 height 26
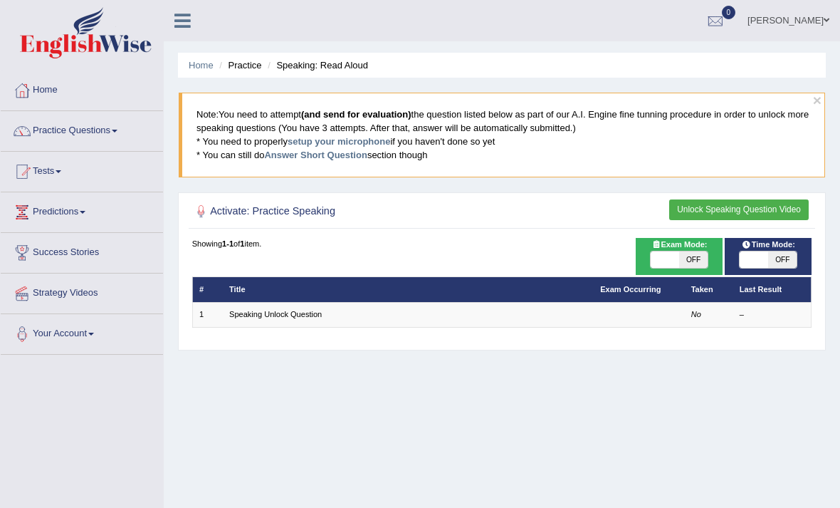
click at [125, 136] on link "Practice Questions" at bounding box center [82, 129] width 162 height 36
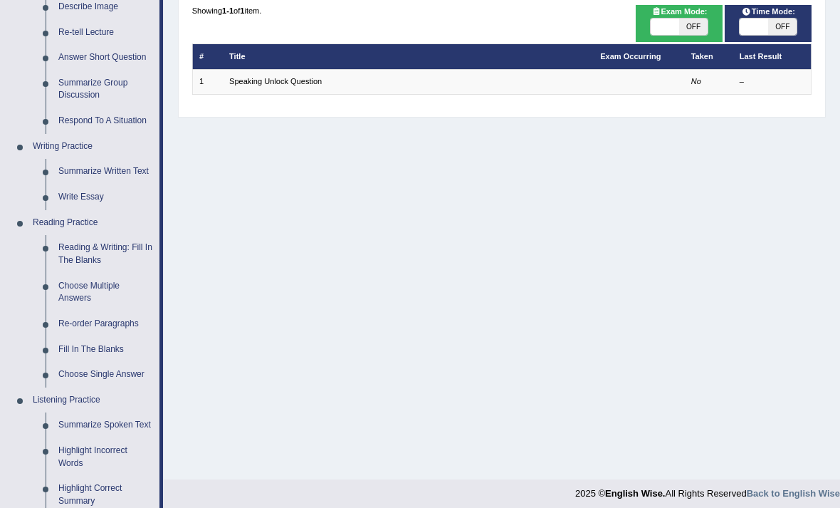
scroll to position [233, 0]
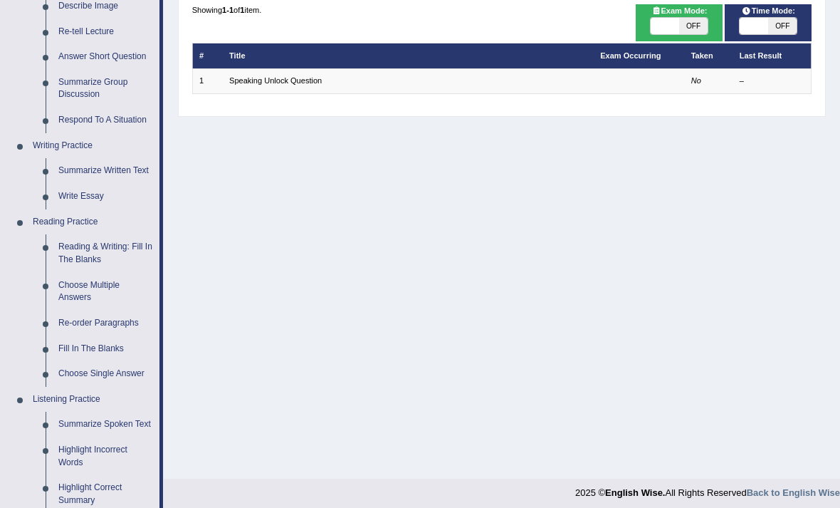
click at [69, 241] on div at bounding box center [420, 254] width 840 height 508
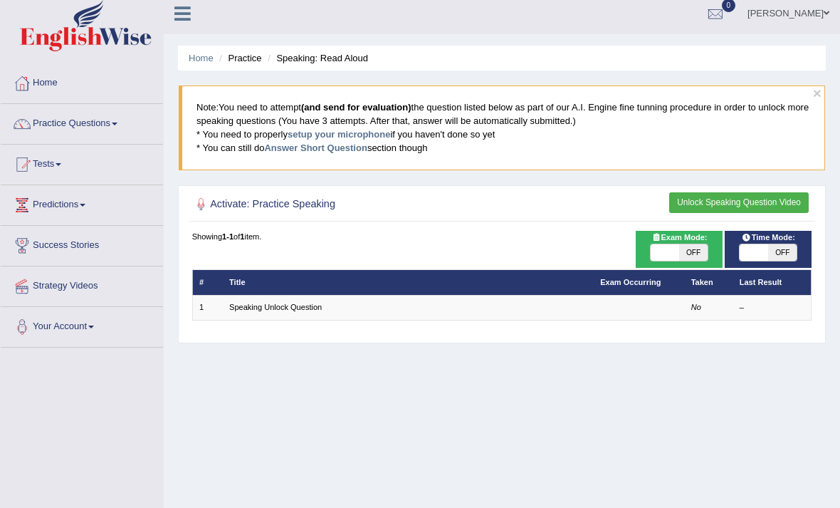
scroll to position [0, 0]
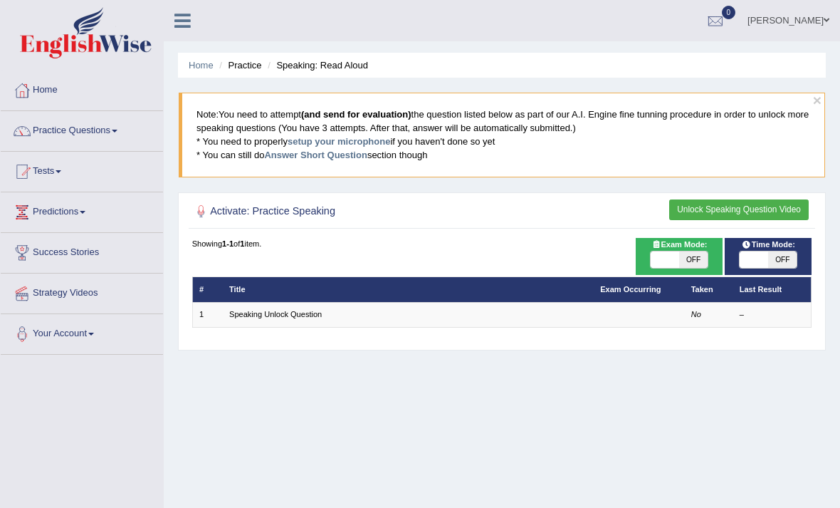
click at [59, 132] on link "Practice Questions" at bounding box center [82, 129] width 162 height 36
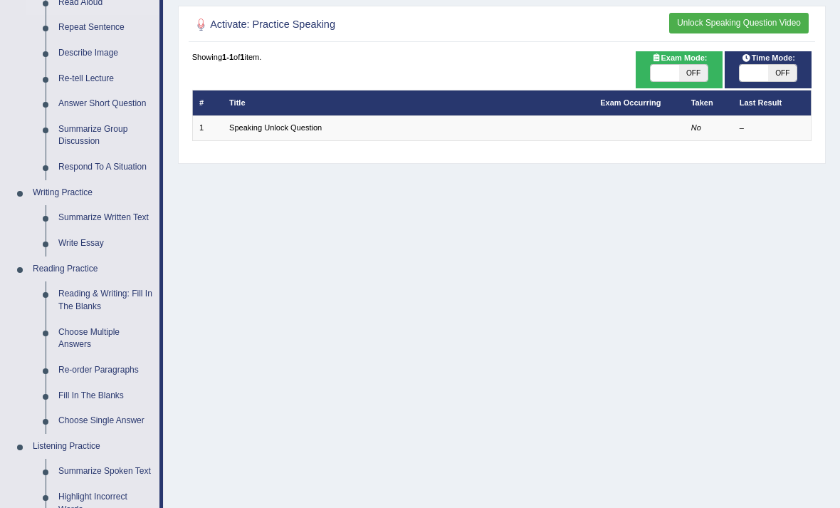
scroll to position [187, 0]
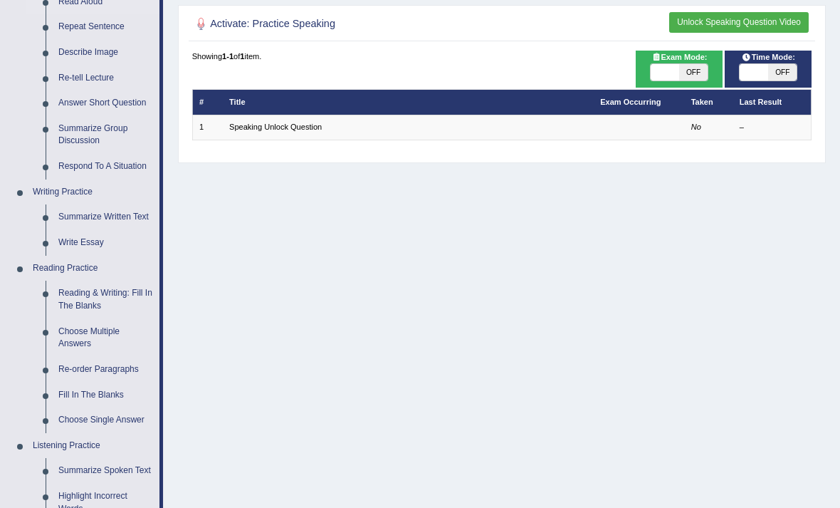
click at [36, 263] on div at bounding box center [420, 254] width 840 height 508
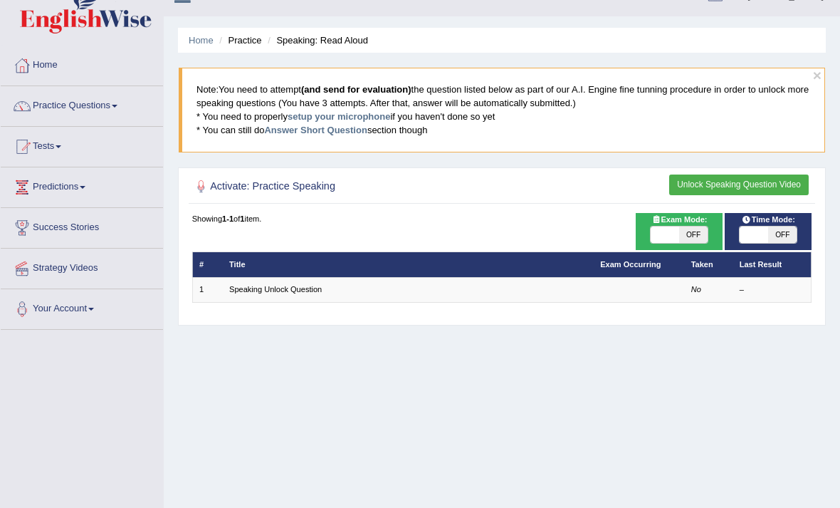
scroll to position [0, 0]
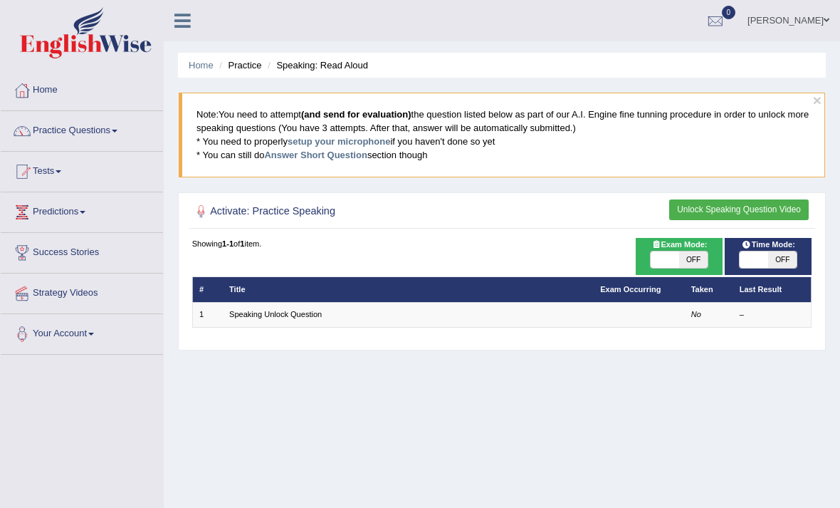
click at [236, 68] on li "Practice" at bounding box center [239, 65] width 46 height 14
click at [243, 71] on li "Practice" at bounding box center [239, 65] width 46 height 14
click at [197, 68] on link "Home" at bounding box center [201, 65] width 25 height 11
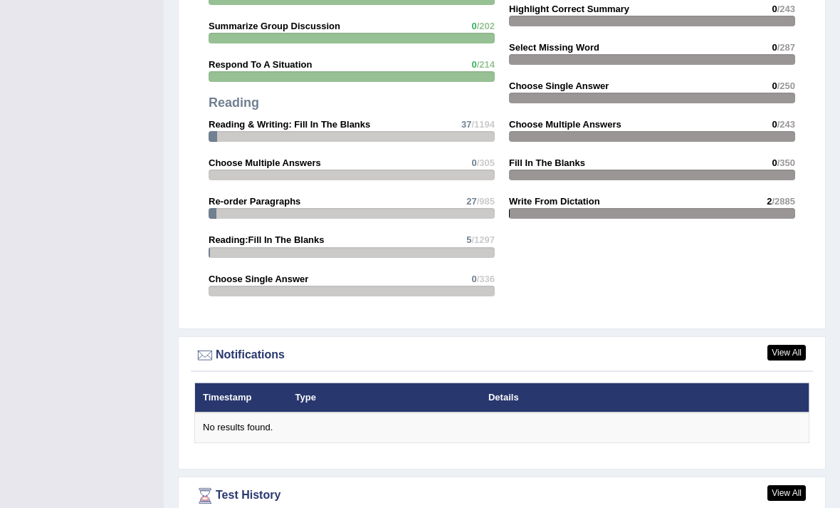
scroll to position [1413, 0]
click at [780, 346] on link "View All" at bounding box center [786, 353] width 38 height 16
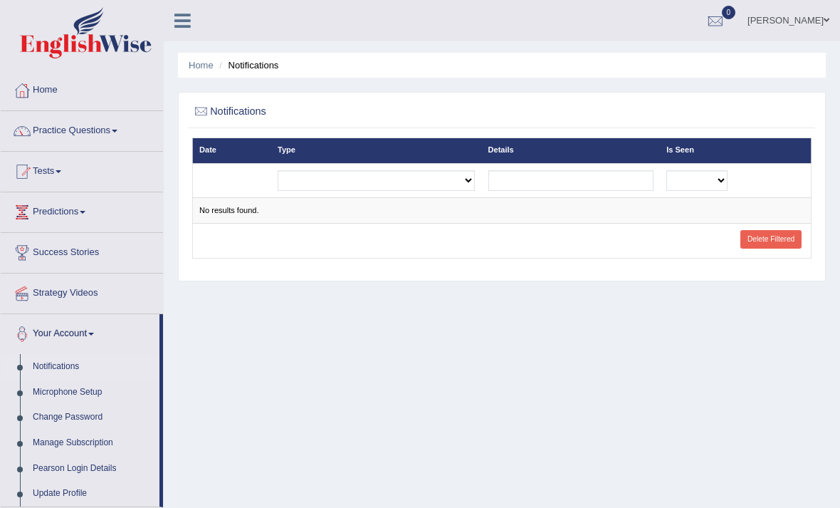
click at [47, 169] on link "Tests" at bounding box center [82, 170] width 162 height 36
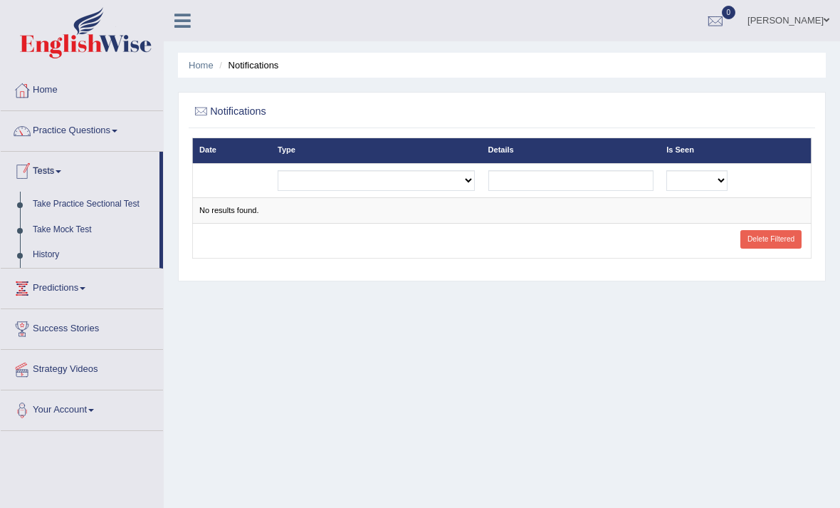
click at [48, 135] on div at bounding box center [420, 254] width 840 height 508
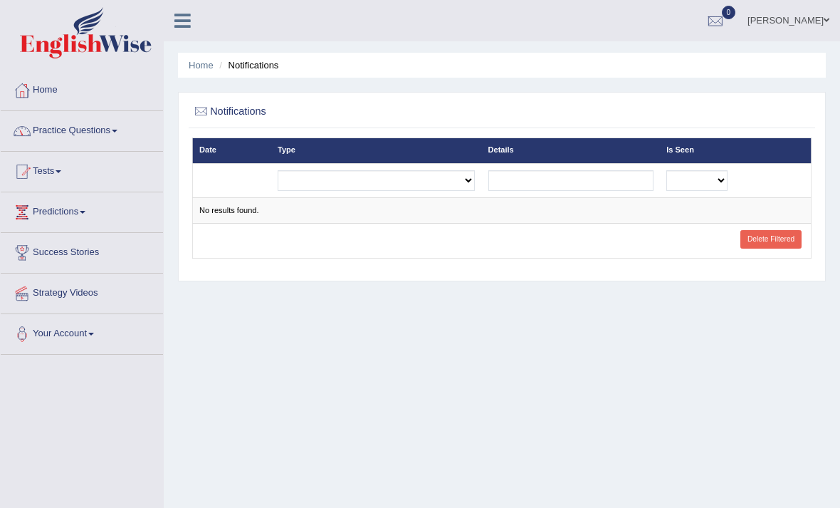
click at [55, 132] on link "Practice Questions" at bounding box center [82, 129] width 162 height 36
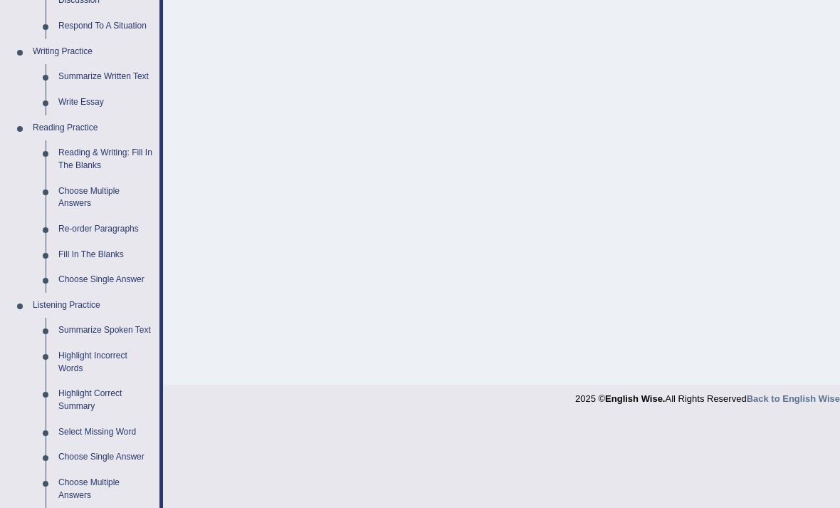
scroll to position [325, 0]
click at [84, 156] on div at bounding box center [420, 254] width 840 height 508
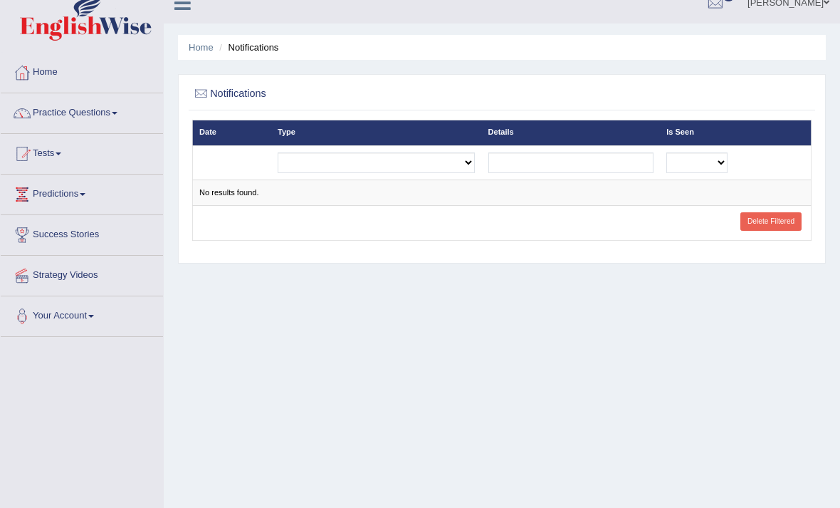
scroll to position [0, 0]
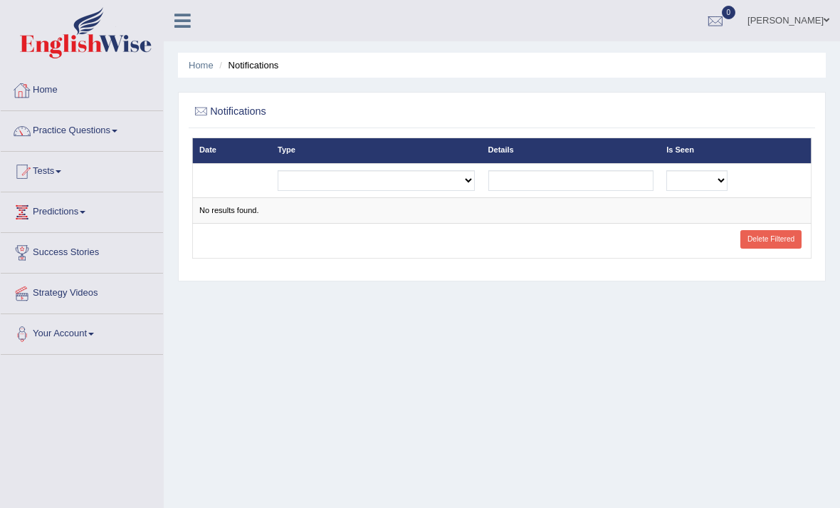
click at [41, 92] on link "Home" at bounding box center [82, 88] width 162 height 36
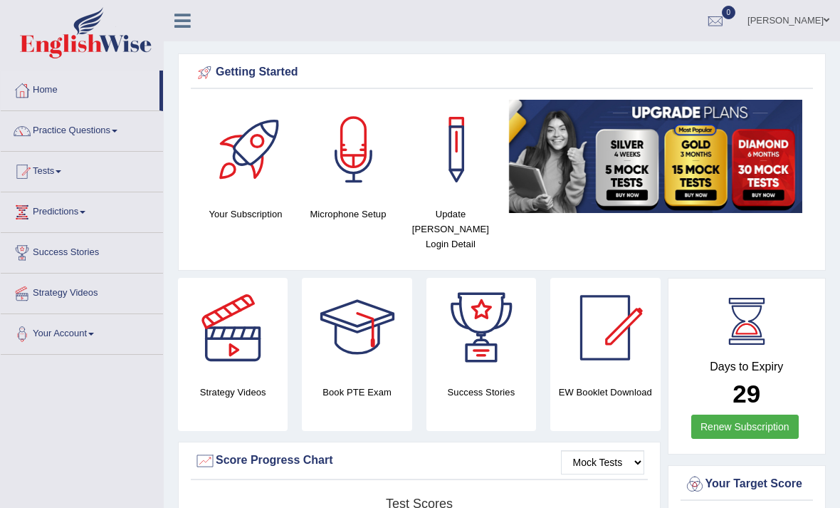
click at [183, 19] on icon at bounding box center [182, 20] width 16 height 19
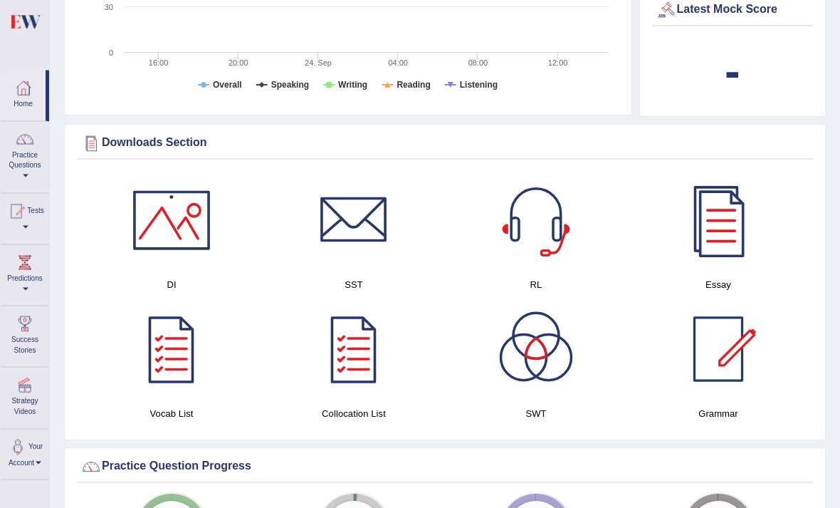
scroll to position [609, 0]
click at [171, 210] on div at bounding box center [172, 219] width 100 height 100
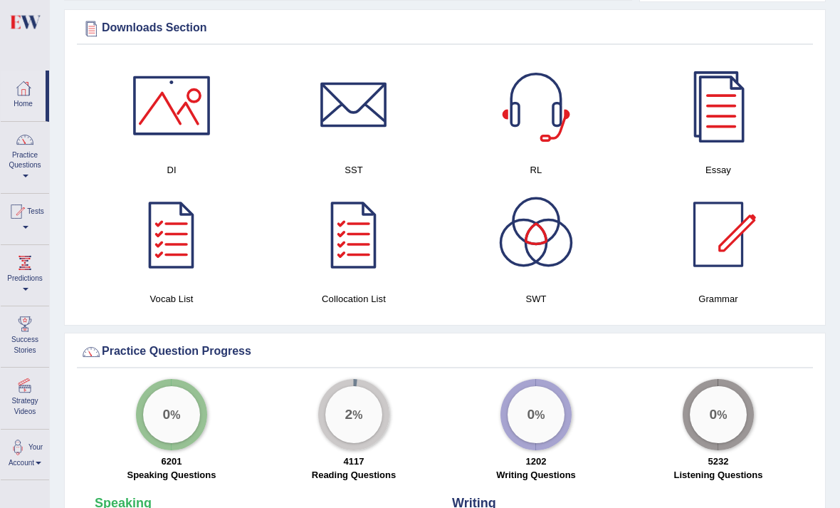
scroll to position [724, 0]
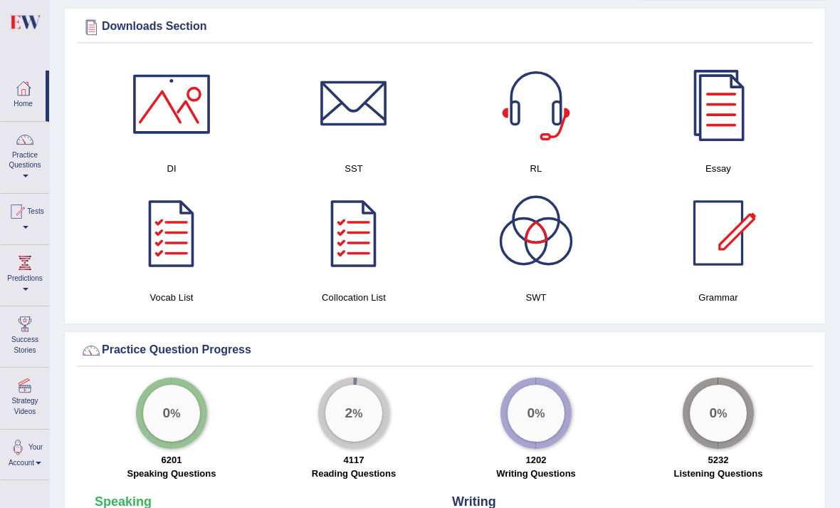
click at [734, 201] on div at bounding box center [718, 233] width 100 height 100
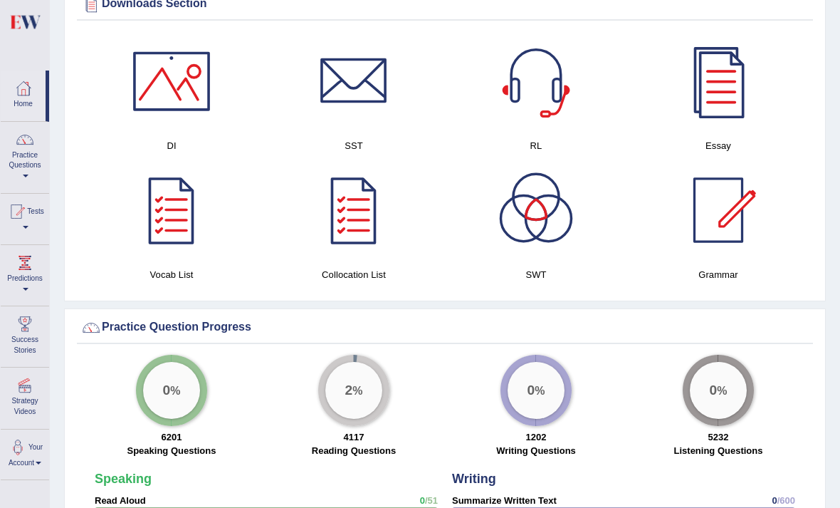
click at [168, 192] on div at bounding box center [172, 210] width 100 height 100
click at [364, 204] on div at bounding box center [354, 210] width 100 height 100
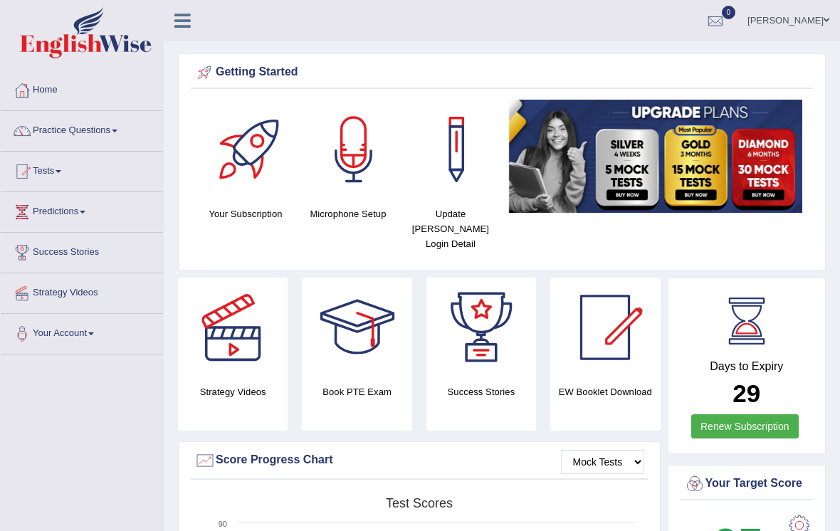
click at [53, 130] on link "Practice Questions" at bounding box center [82, 129] width 162 height 36
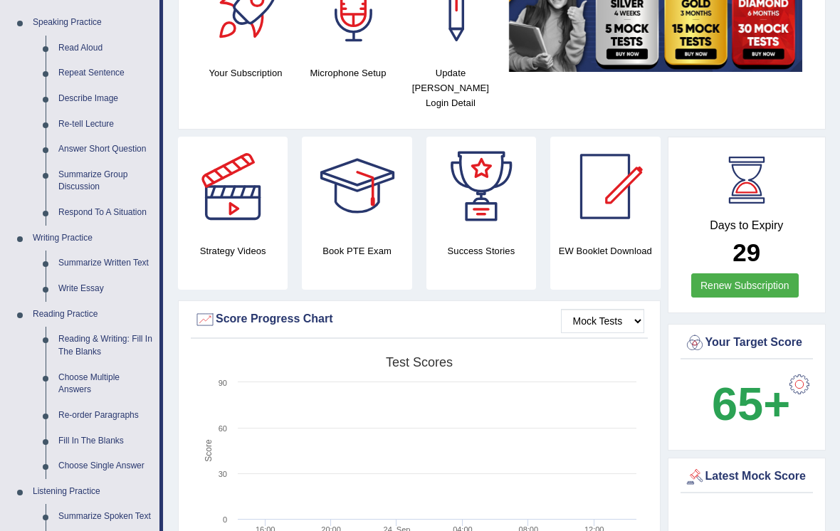
scroll to position [145, 0]
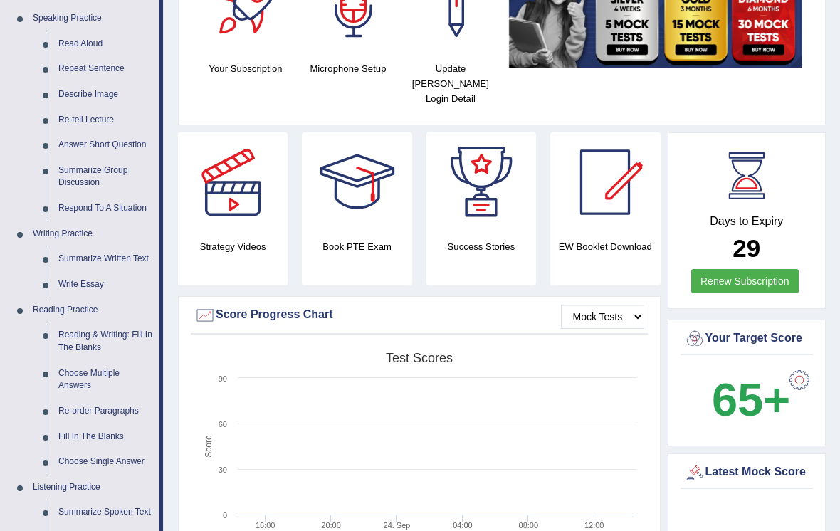
click at [93, 332] on div at bounding box center [420, 265] width 840 height 531
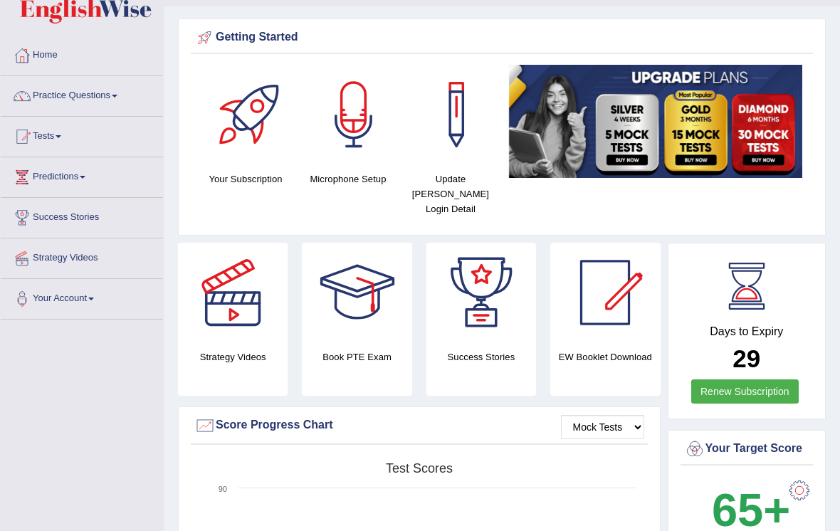
scroll to position [0, 0]
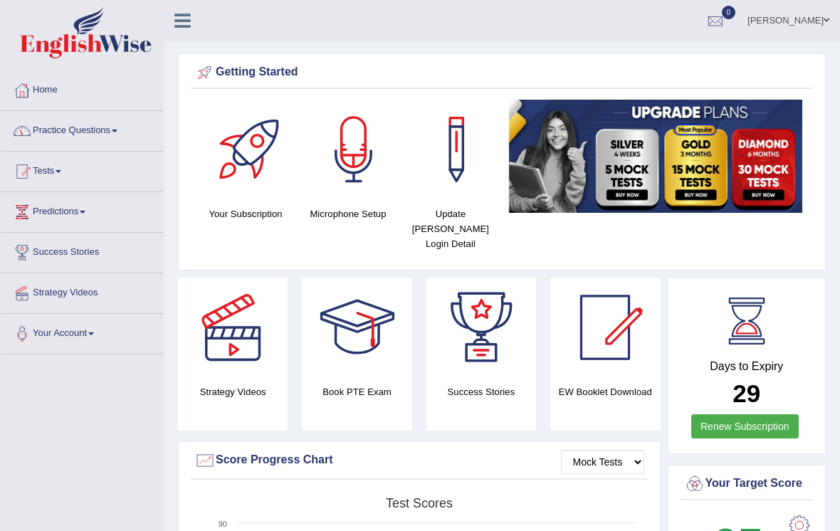
click at [46, 126] on link "Practice Questions" at bounding box center [82, 129] width 162 height 36
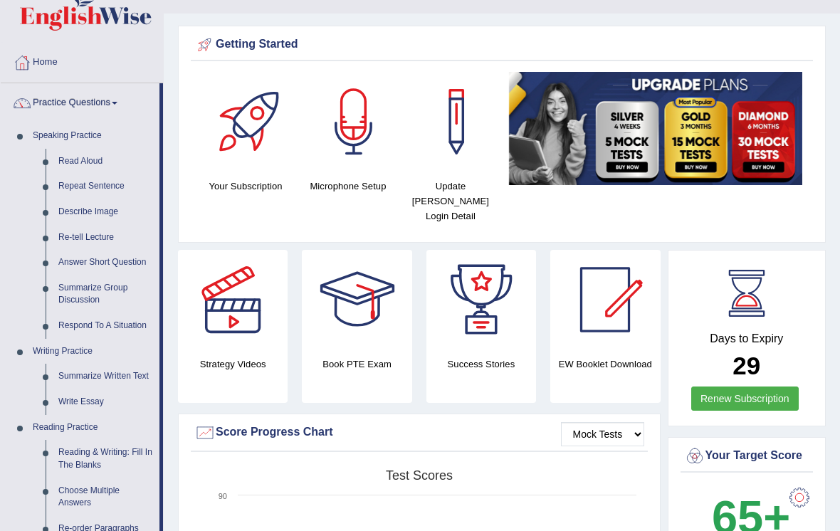
scroll to position [32, 0]
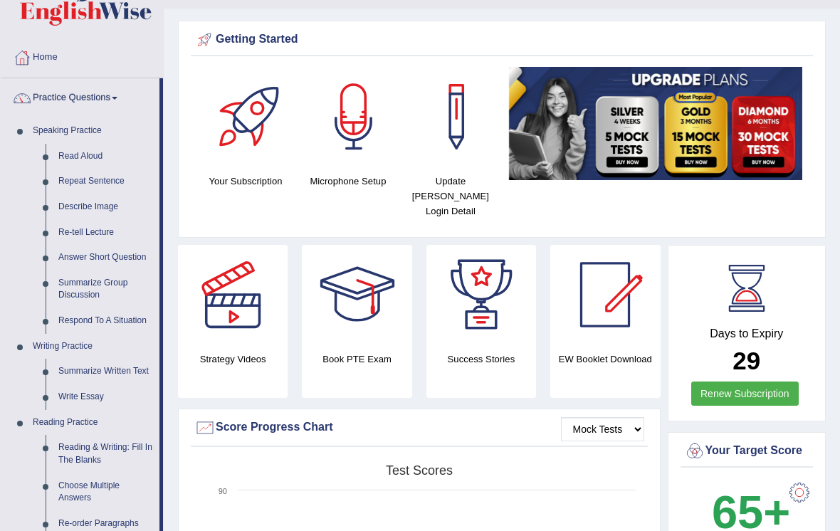
click at [65, 343] on div at bounding box center [420, 265] width 840 height 531
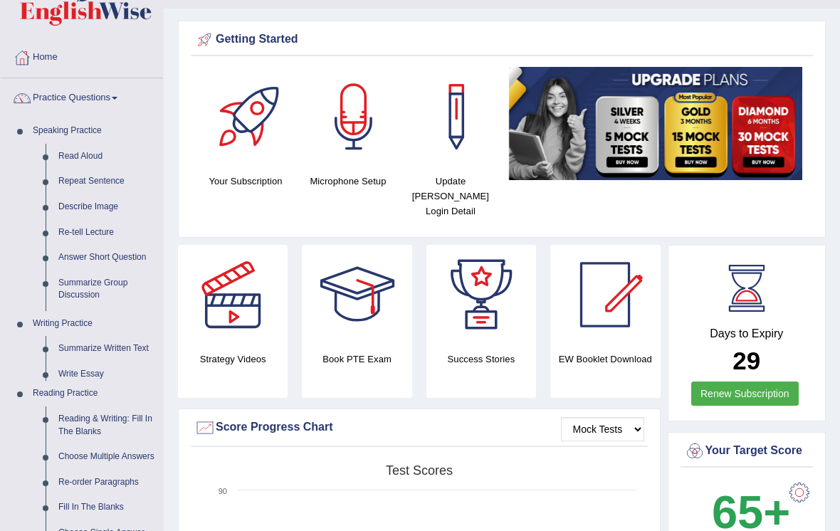
scroll to position [33, 0]
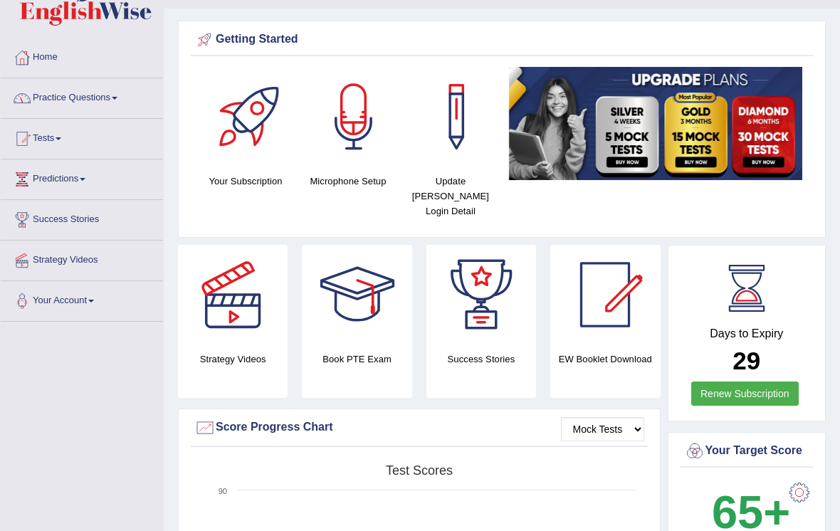
click at [54, 102] on link "Practice Questions" at bounding box center [82, 96] width 162 height 36
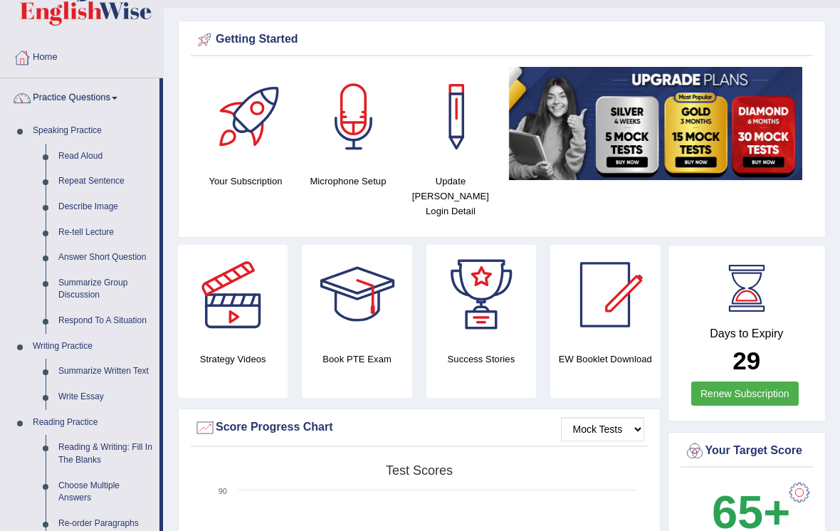
click at [56, 407] on div at bounding box center [420, 265] width 840 height 531
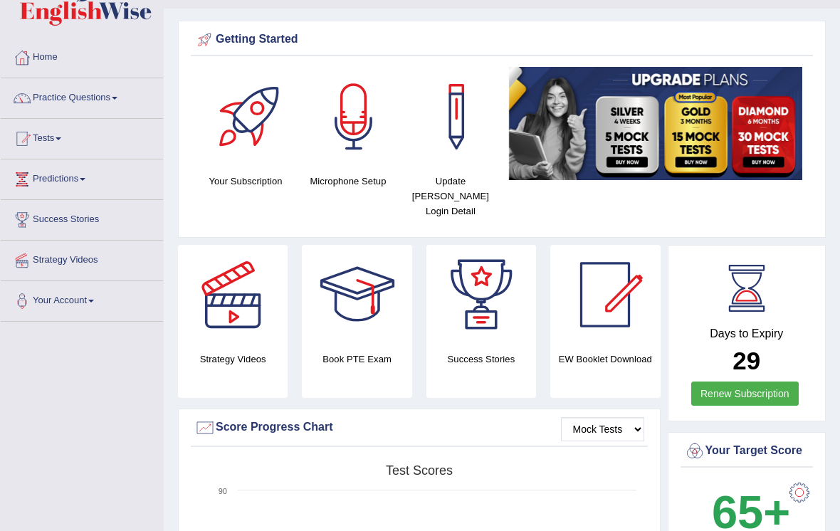
click at [88, 132] on link "Tests" at bounding box center [82, 137] width 162 height 36
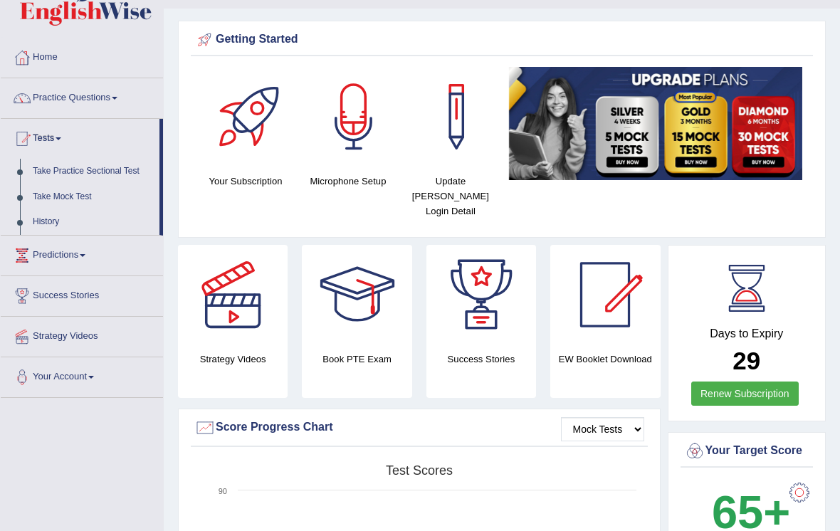
click at [69, 94] on div at bounding box center [420, 265] width 840 height 531
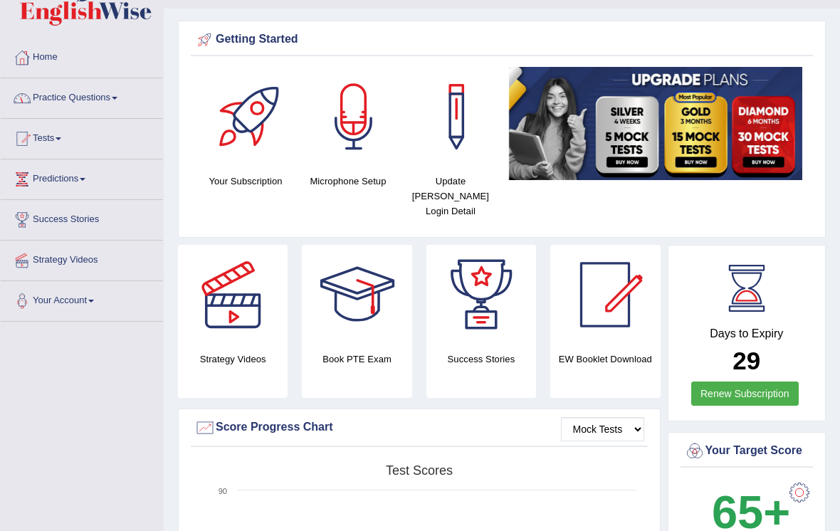
click at [65, 95] on link "Practice Questions" at bounding box center [82, 96] width 162 height 36
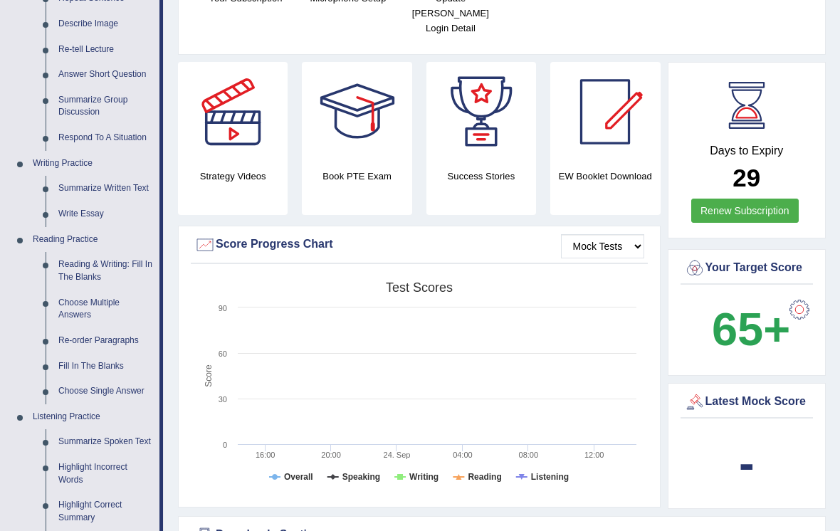
scroll to position [216, 0]
click at [85, 332] on div at bounding box center [420, 265] width 840 height 531
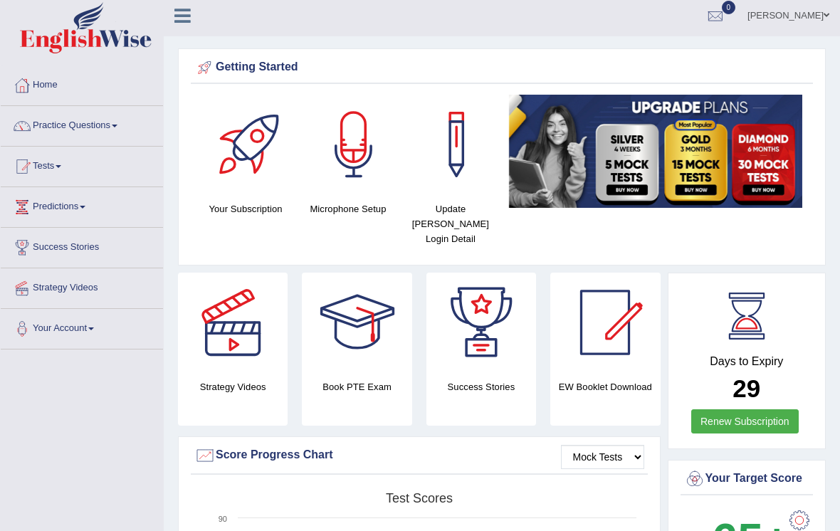
scroll to position [1, 0]
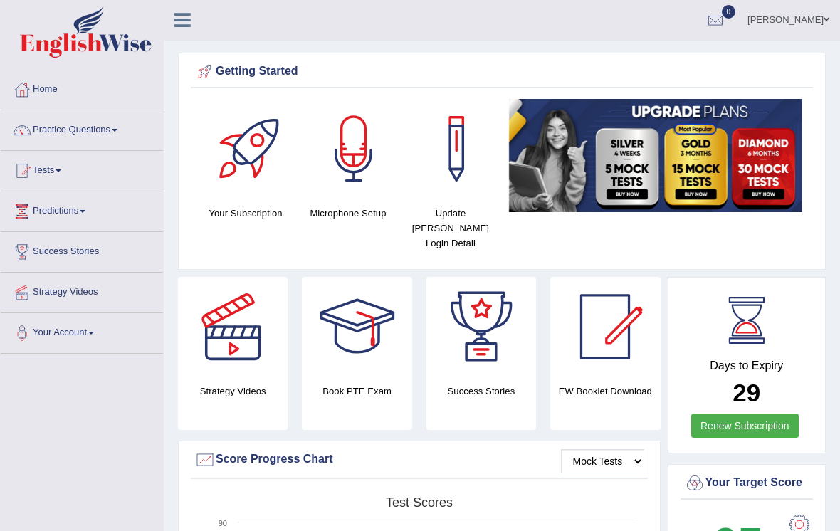
click at [49, 283] on link "Strategy Videos" at bounding box center [82, 291] width 162 height 36
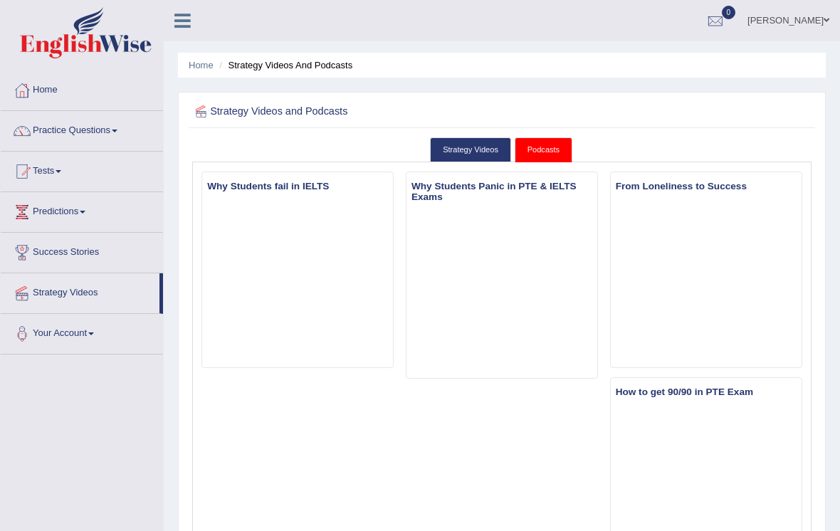
click at [50, 250] on link "Success Stories" at bounding box center [82, 251] width 162 height 36
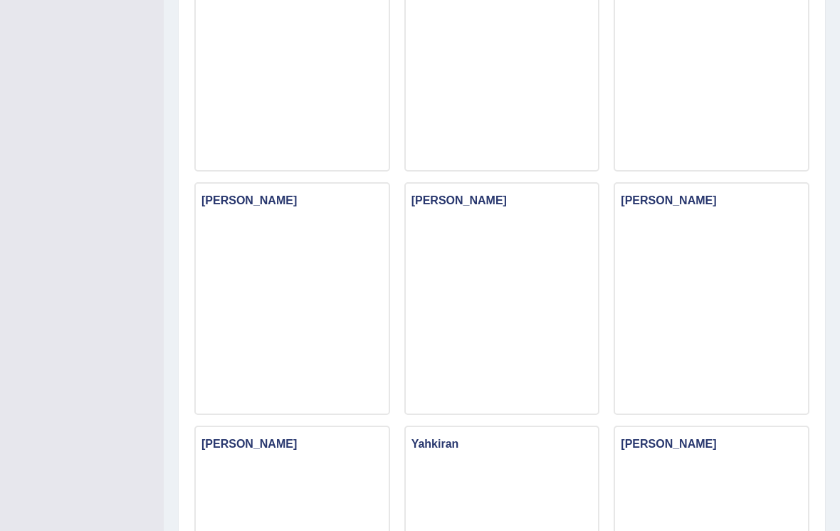
scroll to position [686, 0]
